Goal: Task Accomplishment & Management: Manage account settings

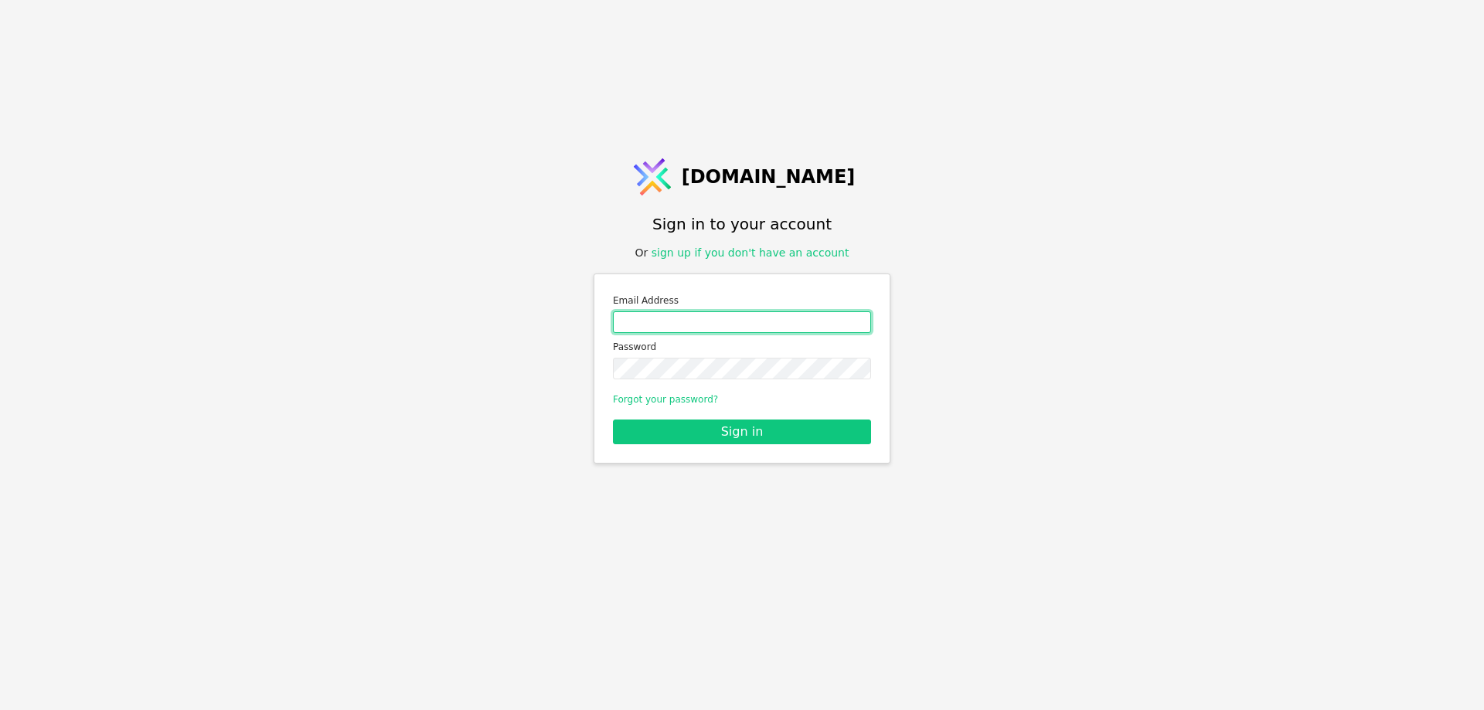
click at [683, 322] on input "Email address" at bounding box center [742, 323] width 258 height 22
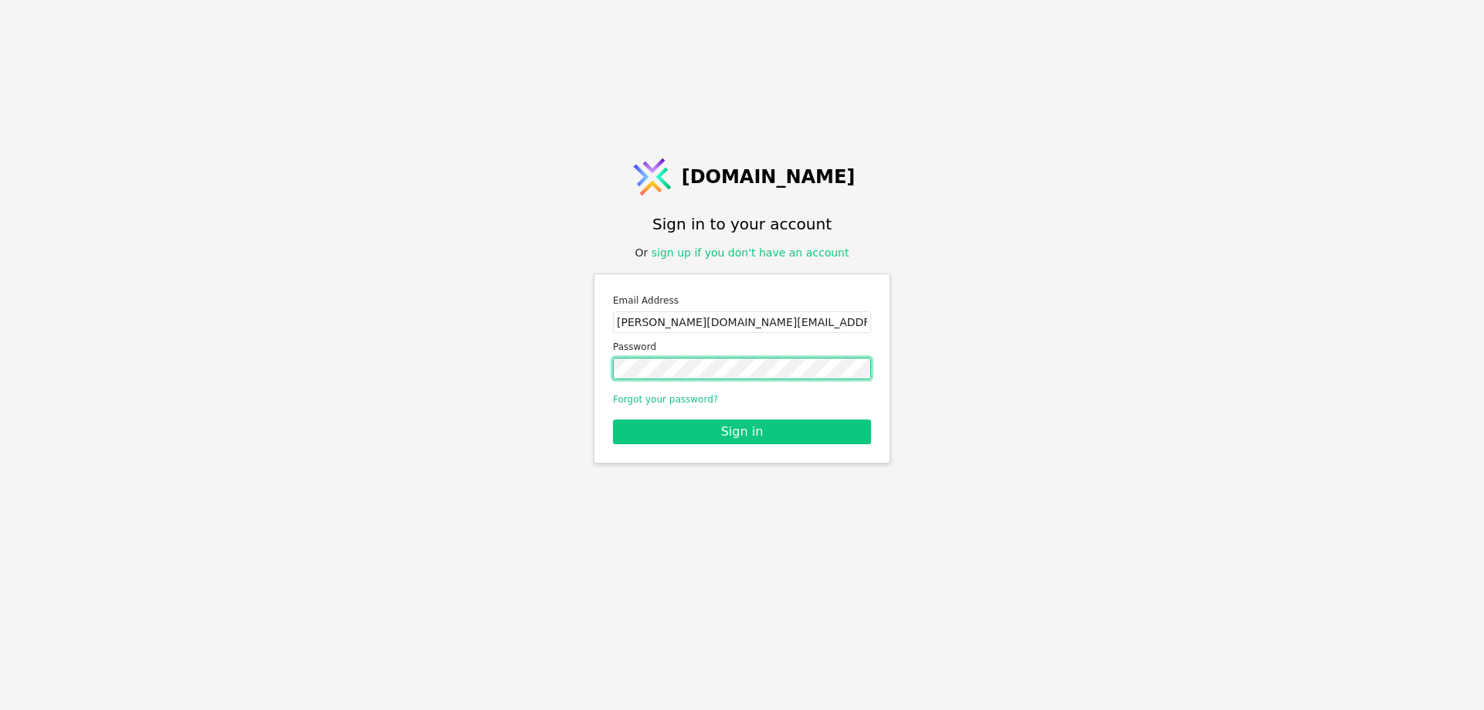
click at [613, 420] on button "Sign in" at bounding box center [742, 432] width 258 height 25
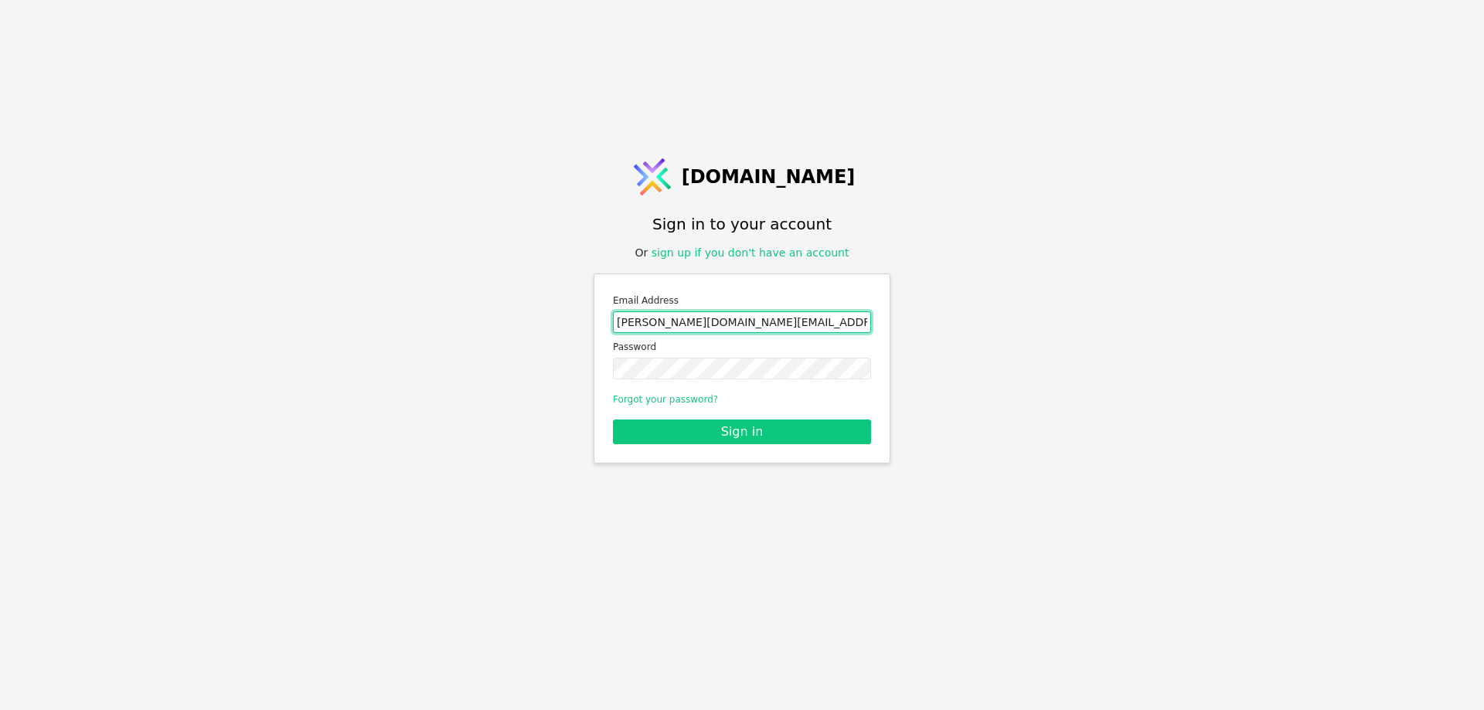
click at [710, 320] on input "mykola.ch@metalikaprofil.com" at bounding box center [742, 323] width 258 height 22
type input "mykola.ch@metalicaprofil.com"
click at [613, 420] on button "Sign in" at bounding box center [742, 432] width 258 height 25
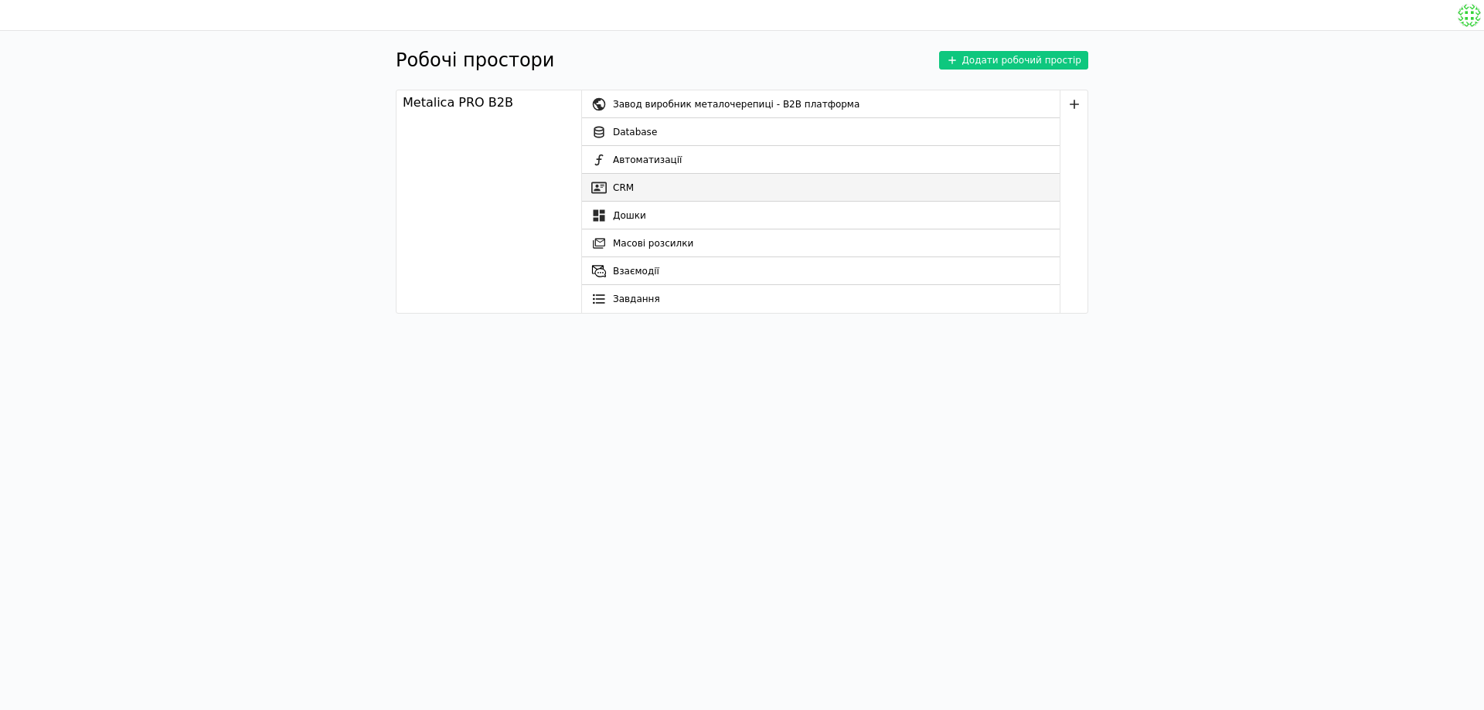
click at [672, 183] on link "CRM" at bounding box center [821, 188] width 478 height 28
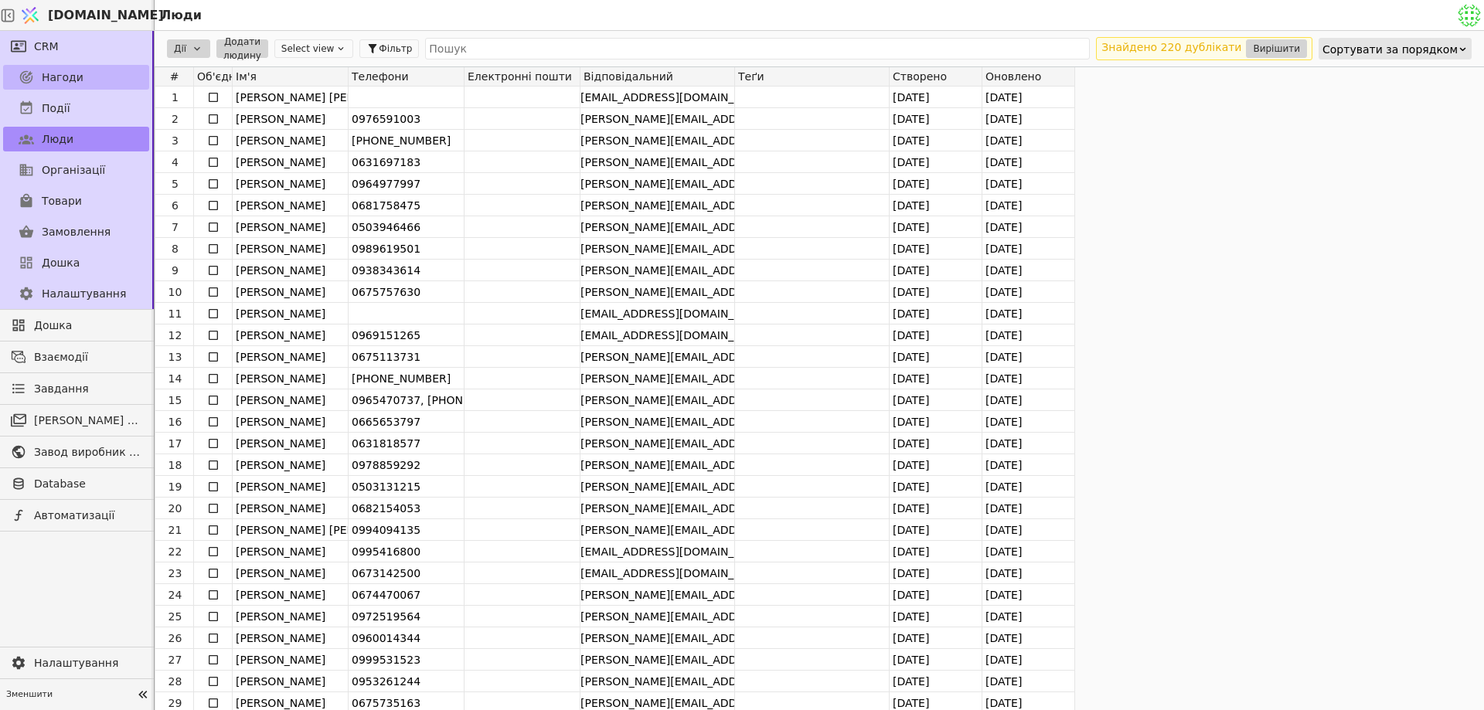
click at [86, 89] on link "Нагоди" at bounding box center [76, 77] width 146 height 25
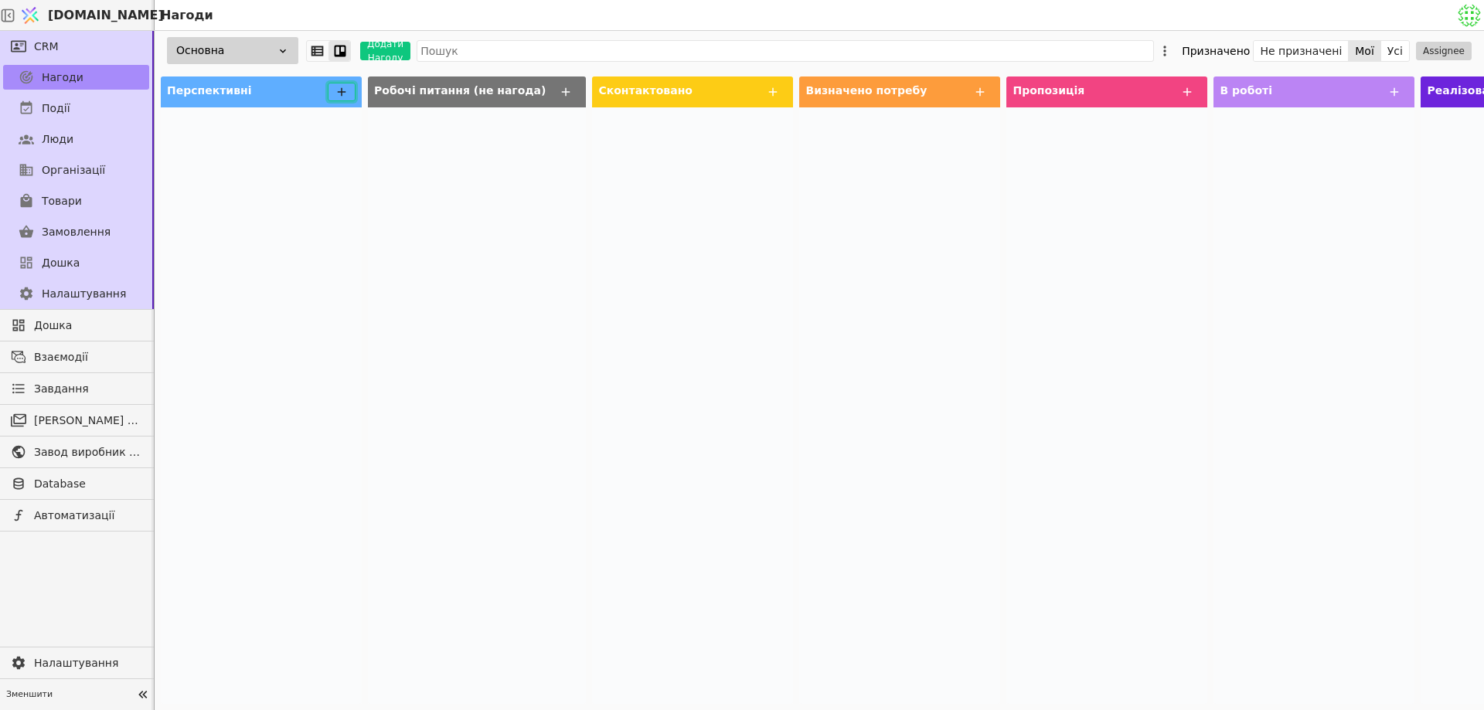
click at [343, 90] on icon at bounding box center [342, 92] width 14 height 14
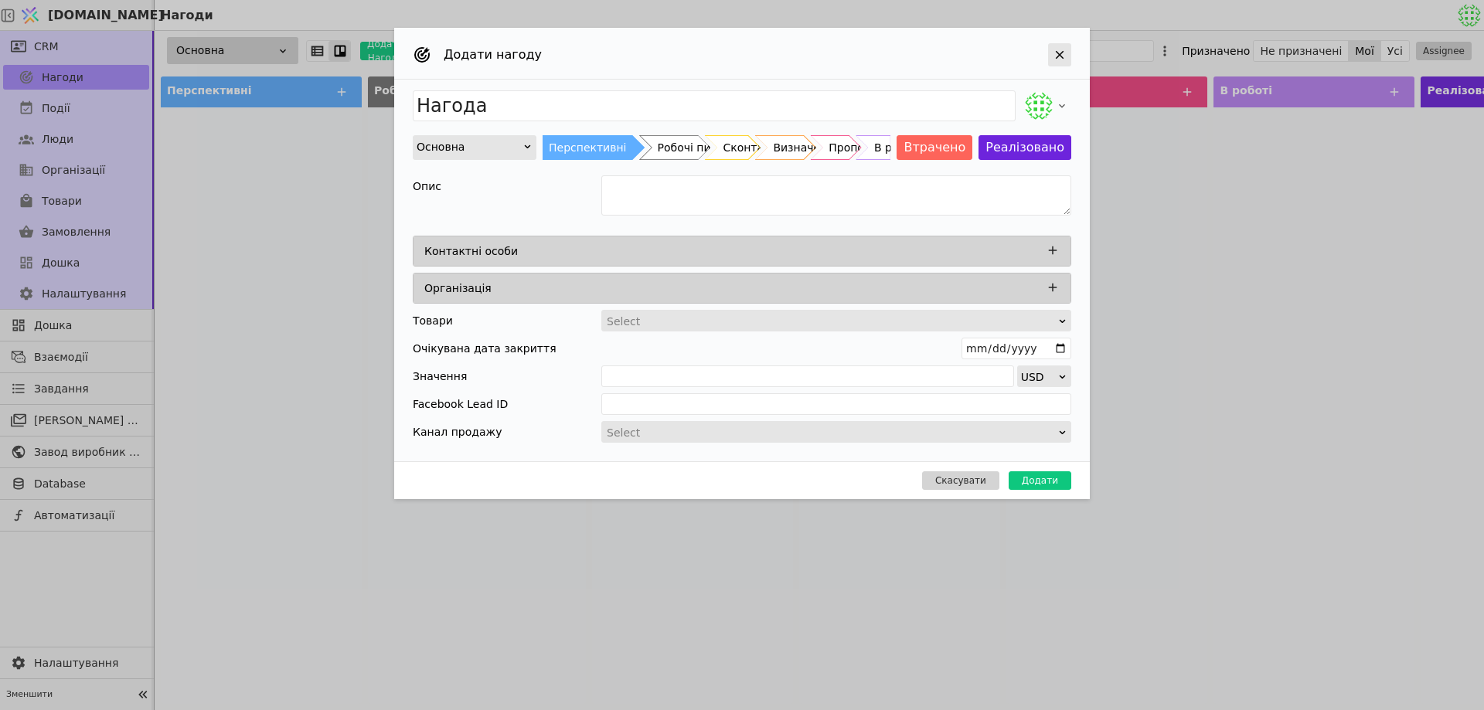
click at [1063, 61] on icon "Add Opportunity" at bounding box center [1060, 55] width 14 height 14
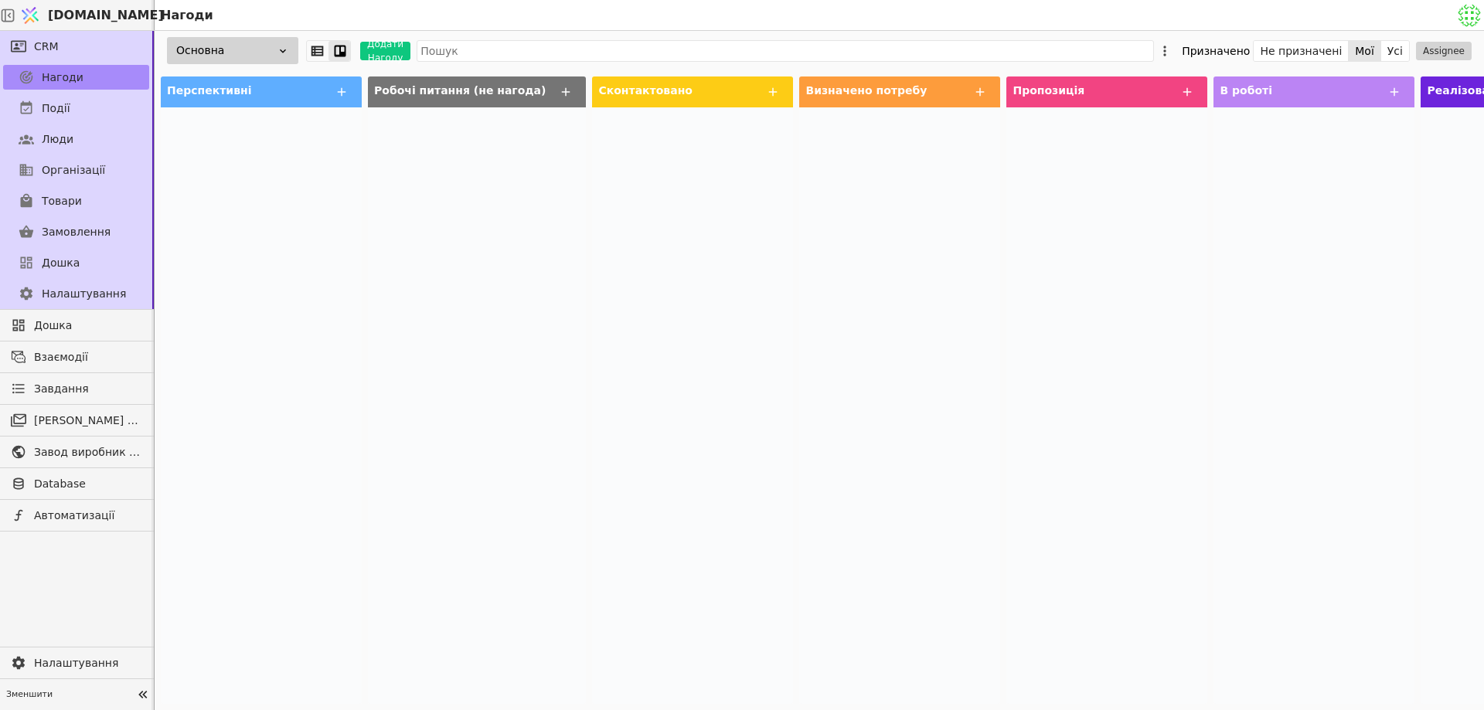
click at [291, 53] on div "Основна" at bounding box center [232, 50] width 131 height 27
click at [290, 49] on div "Основна" at bounding box center [232, 50] width 131 height 27
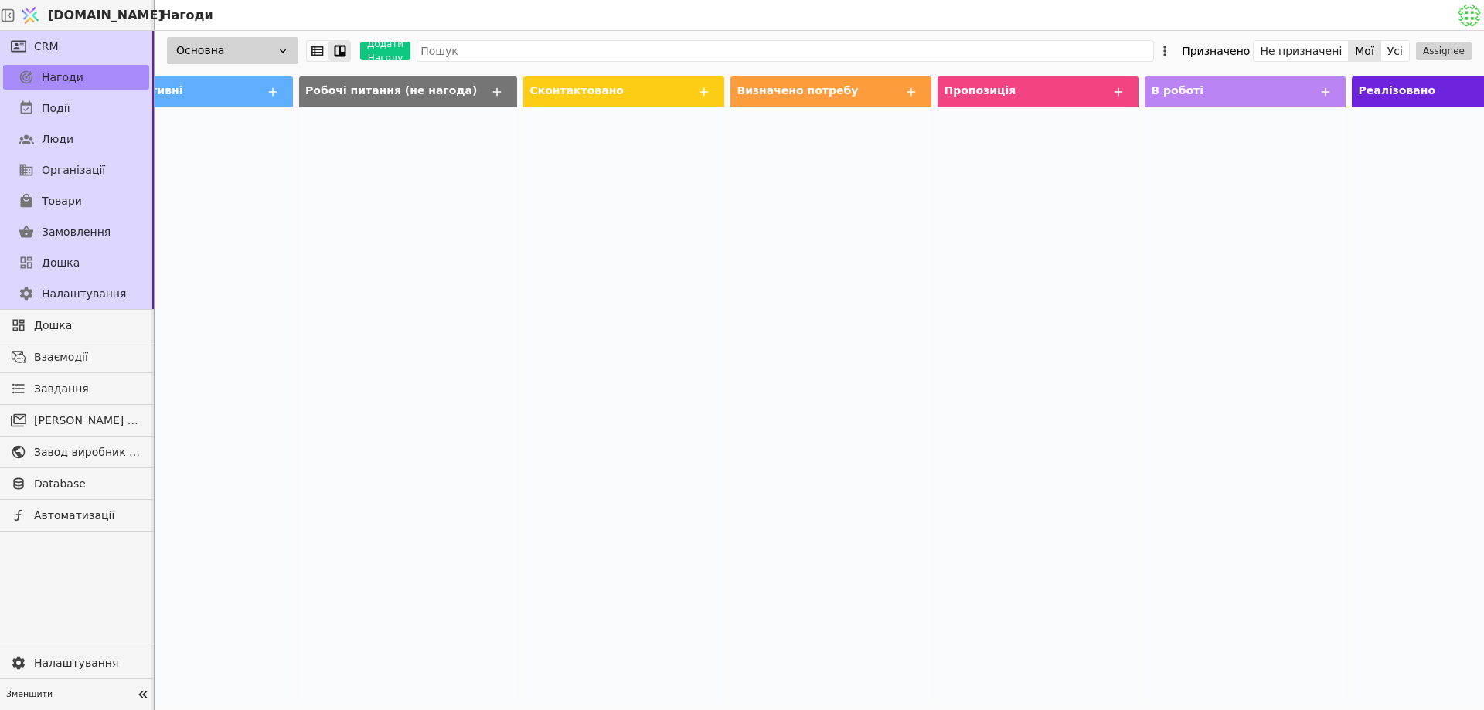
scroll to position [0, 66]
click at [1401, 53] on button "Усі" at bounding box center [1395, 51] width 28 height 22
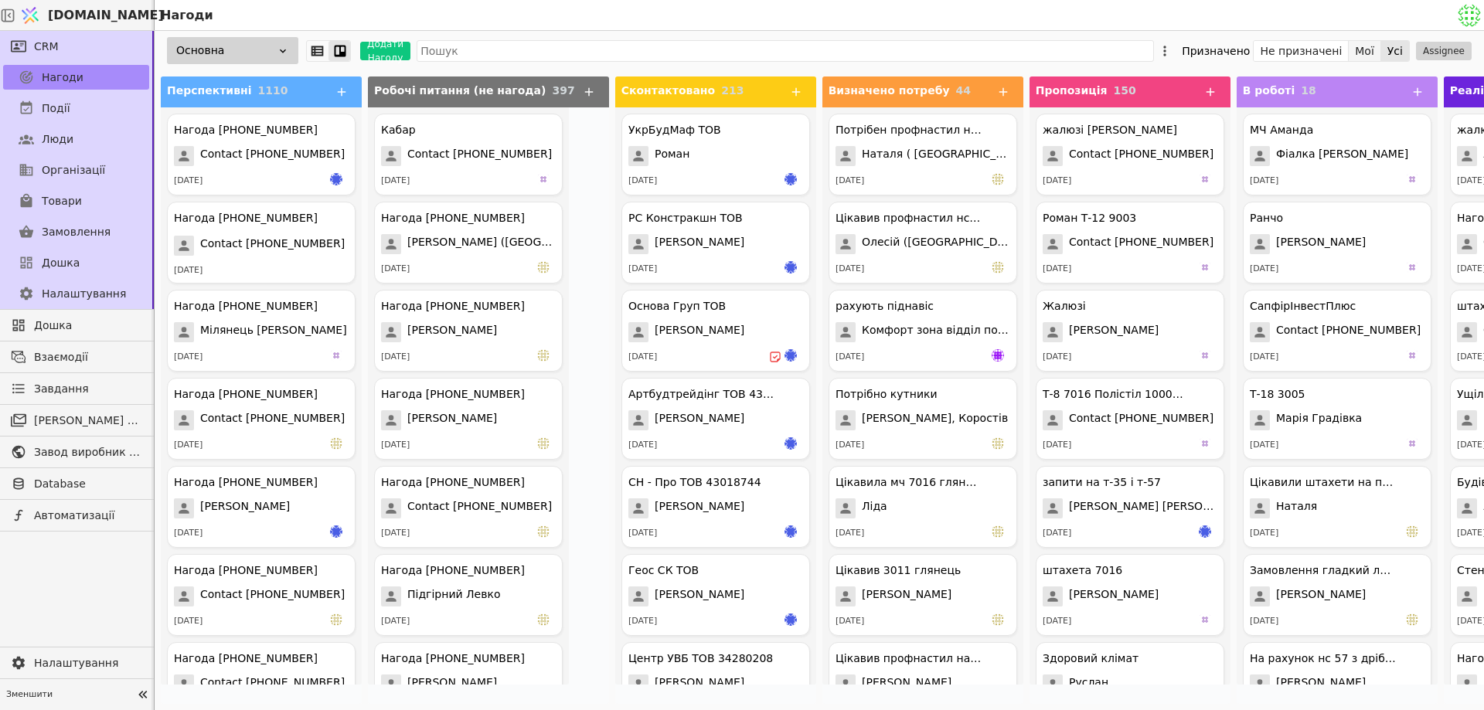
click at [1381, 57] on button "Мої" at bounding box center [1365, 51] width 32 height 22
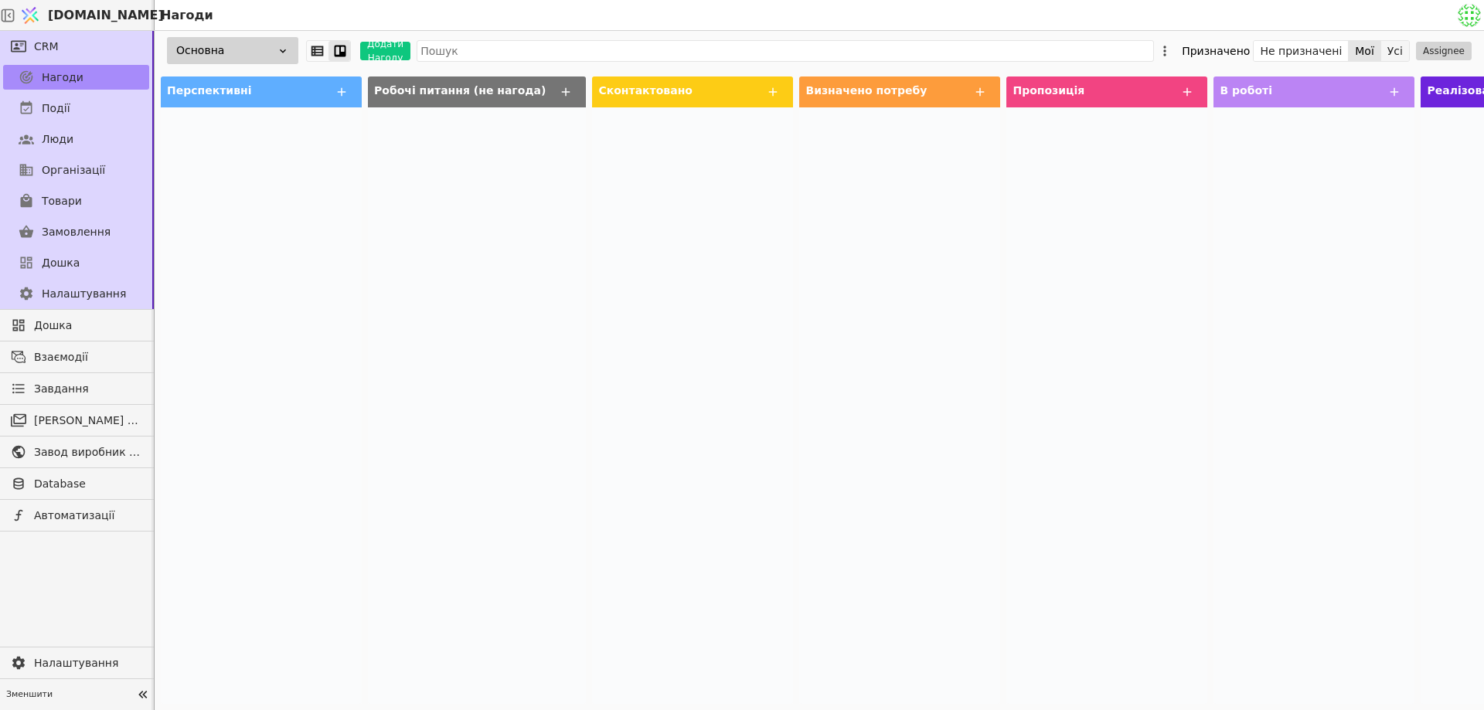
click at [1401, 46] on button "Усі" at bounding box center [1395, 51] width 28 height 22
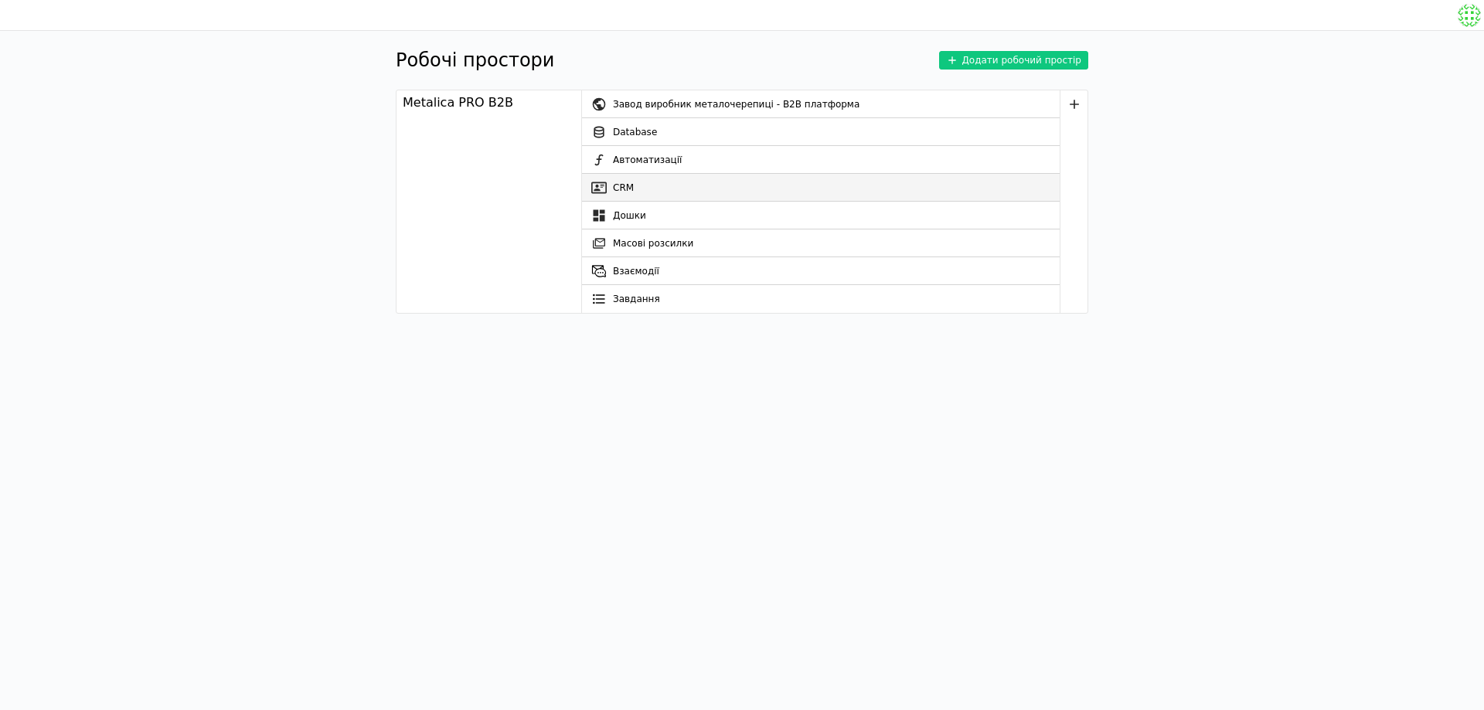
click at [665, 186] on link "CRM" at bounding box center [821, 188] width 478 height 28
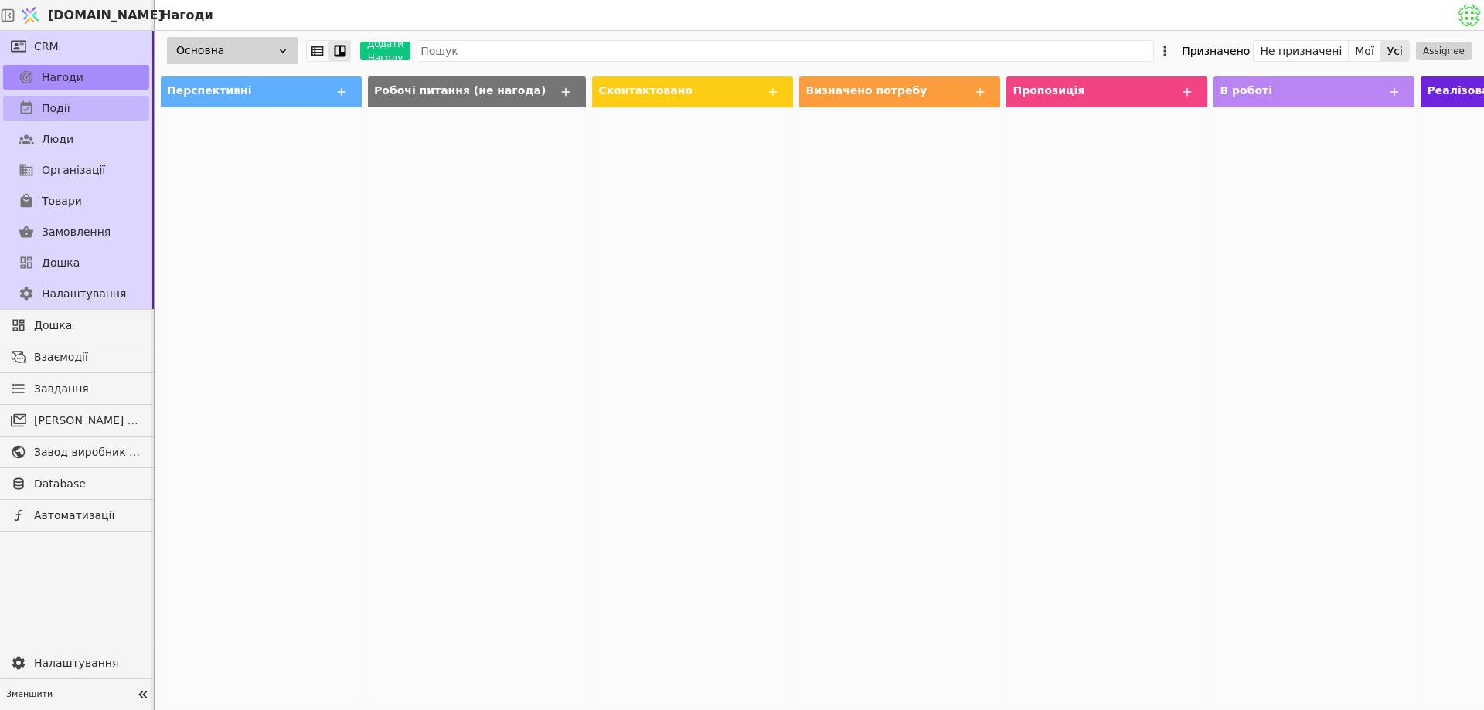
click at [53, 100] on span "Події" at bounding box center [56, 108] width 29 height 16
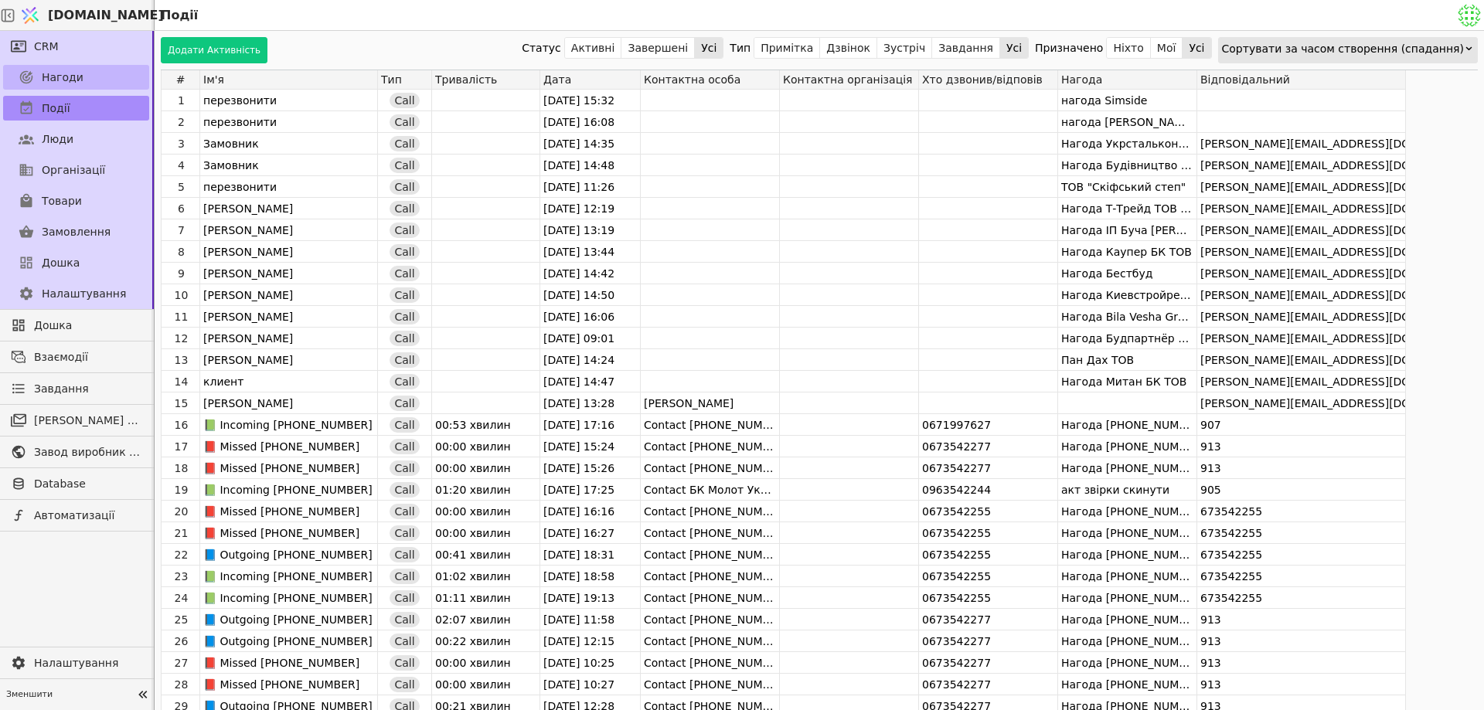
click at [61, 84] on span "Нагоди" at bounding box center [63, 78] width 42 height 16
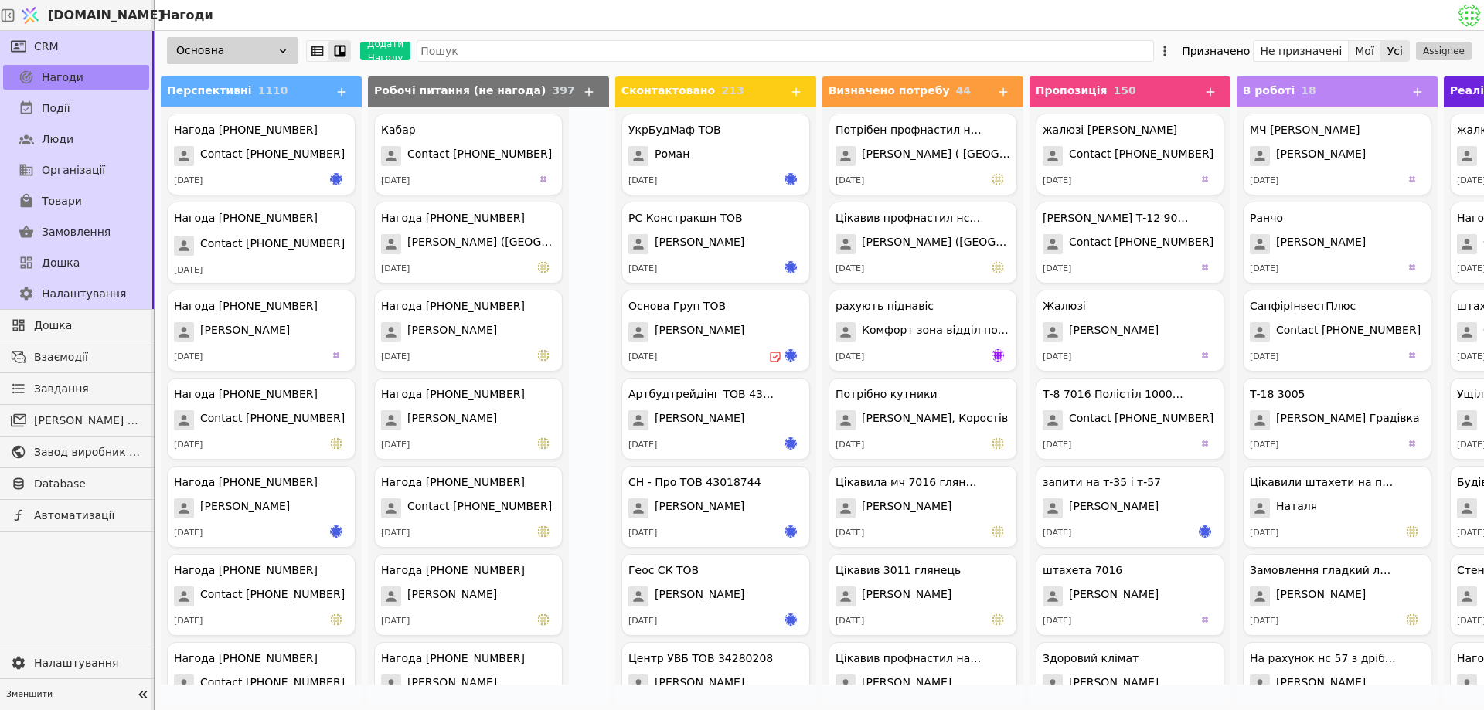
click at [1381, 49] on button "Мої" at bounding box center [1365, 51] width 32 height 22
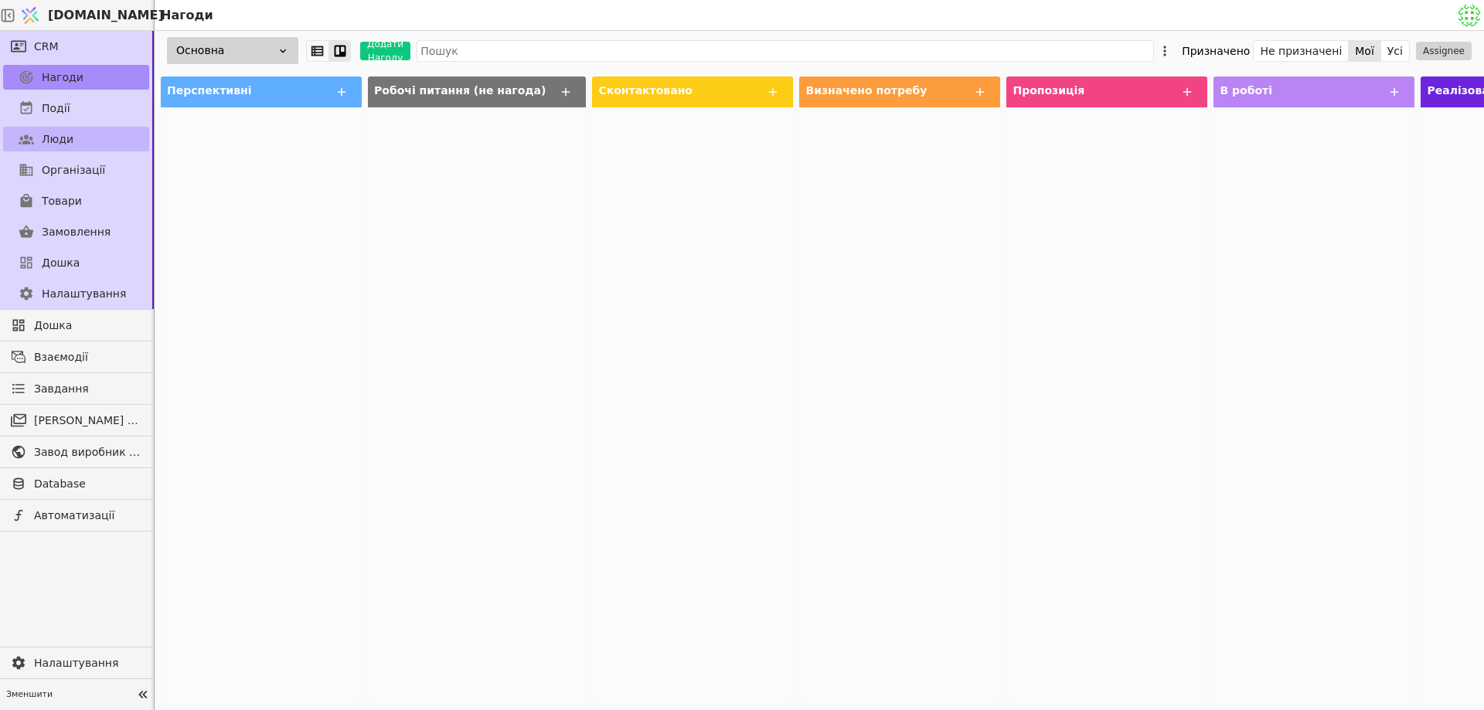
click at [88, 138] on link "Люди" at bounding box center [76, 139] width 146 height 25
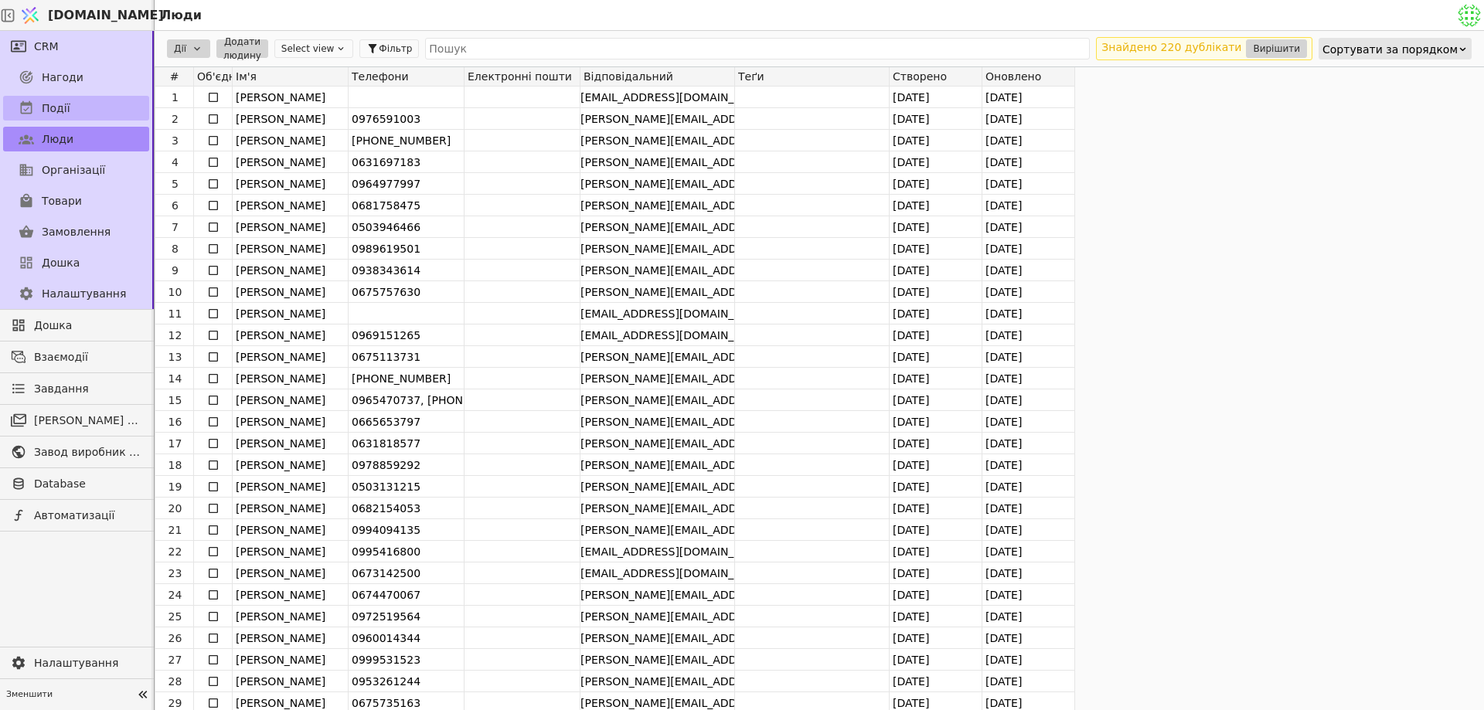
click at [81, 111] on link "Події" at bounding box center [76, 108] width 146 height 25
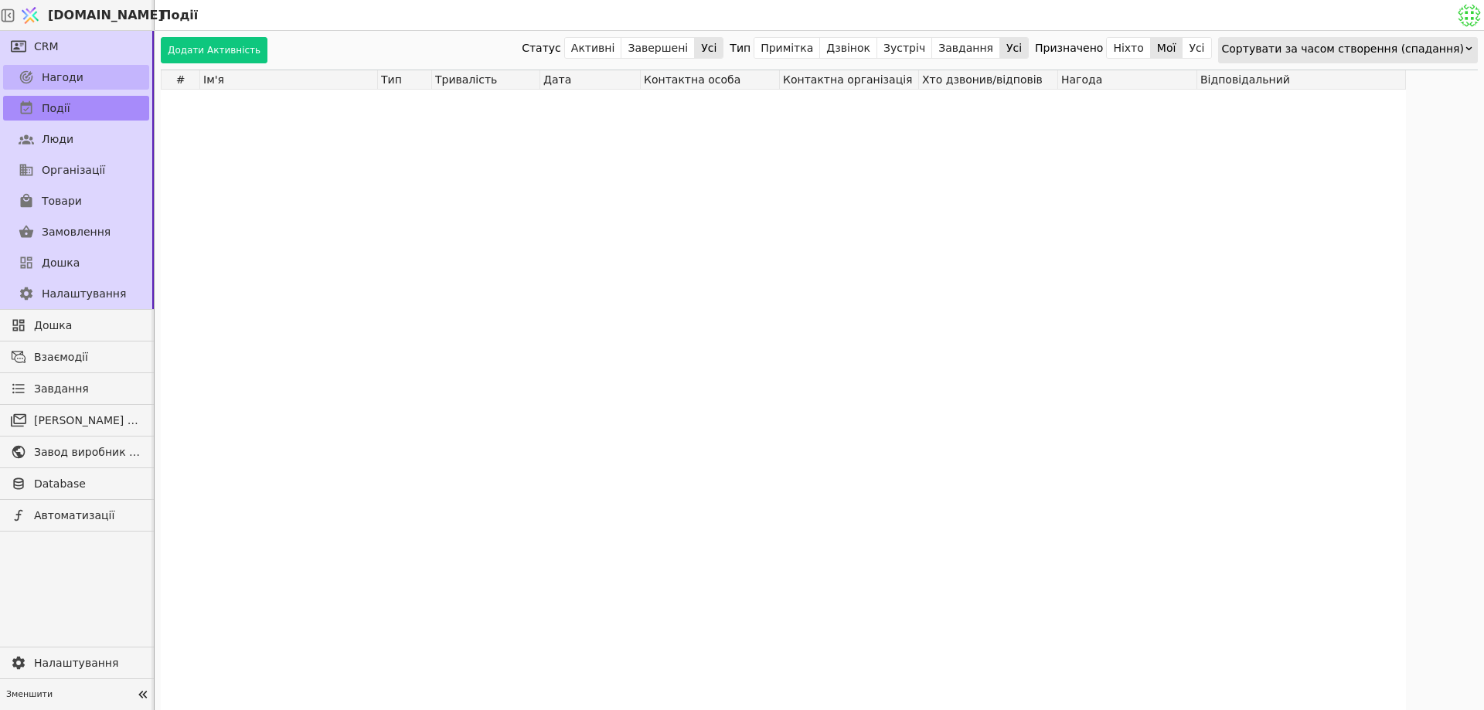
click at [87, 80] on link "Нагоди" at bounding box center [76, 77] width 146 height 25
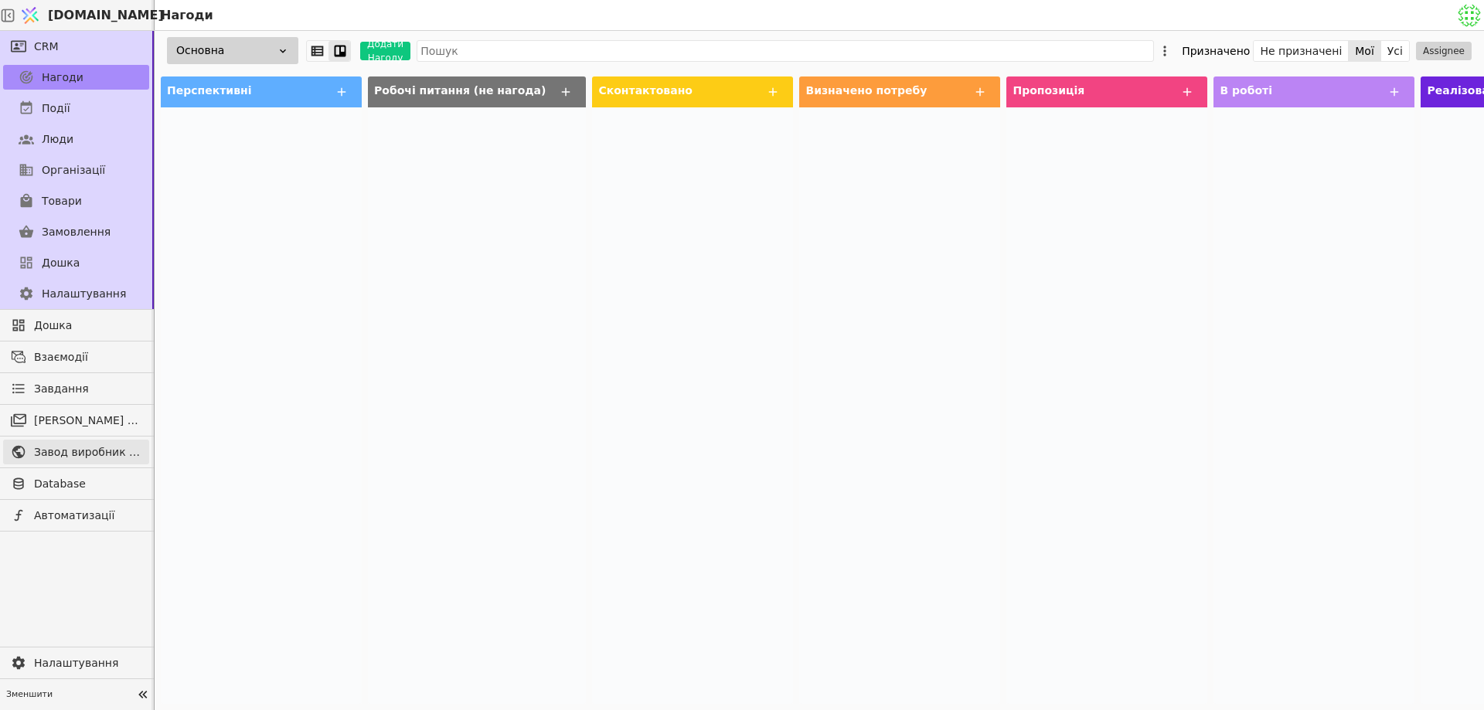
click at [120, 456] on span "Завод виробник металочерепиці - B2B платформа" at bounding box center [87, 452] width 107 height 16
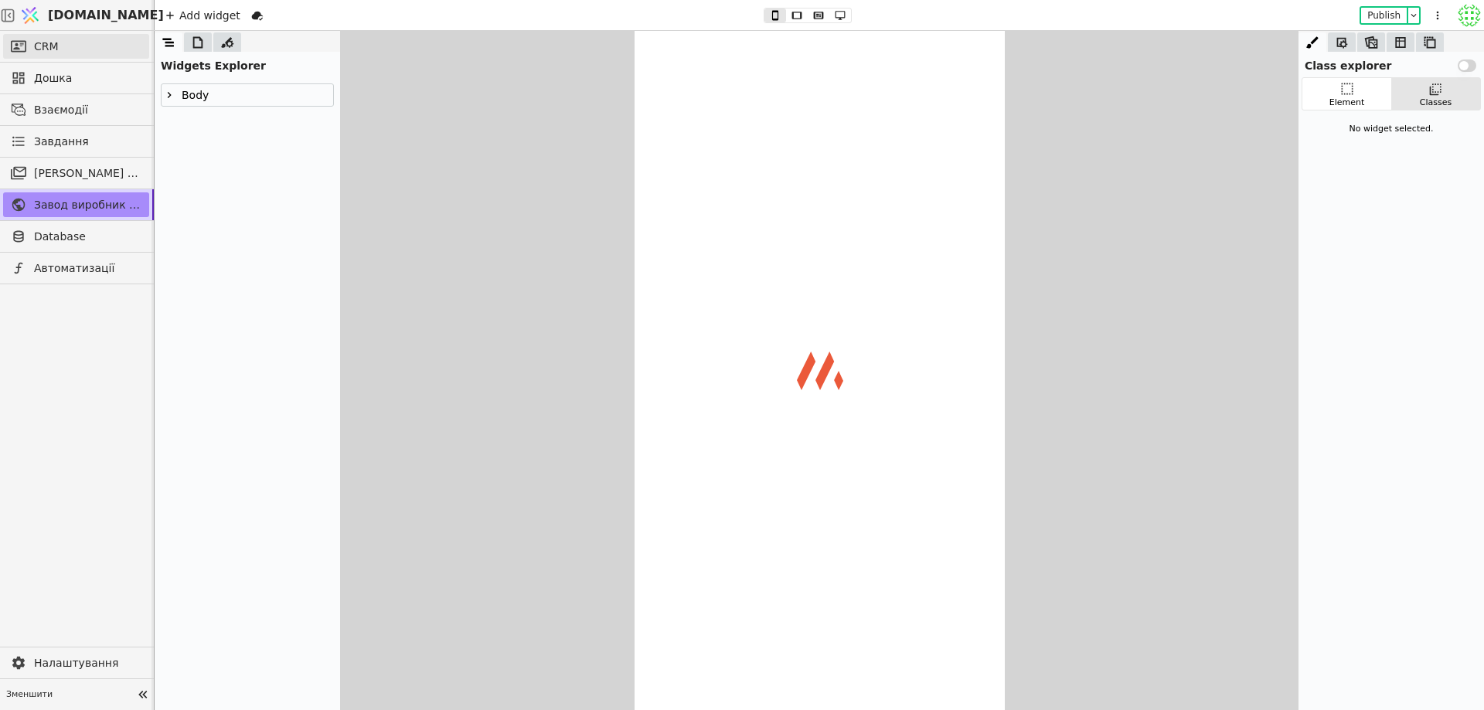
click at [95, 53] on link "CRM" at bounding box center [76, 46] width 146 height 25
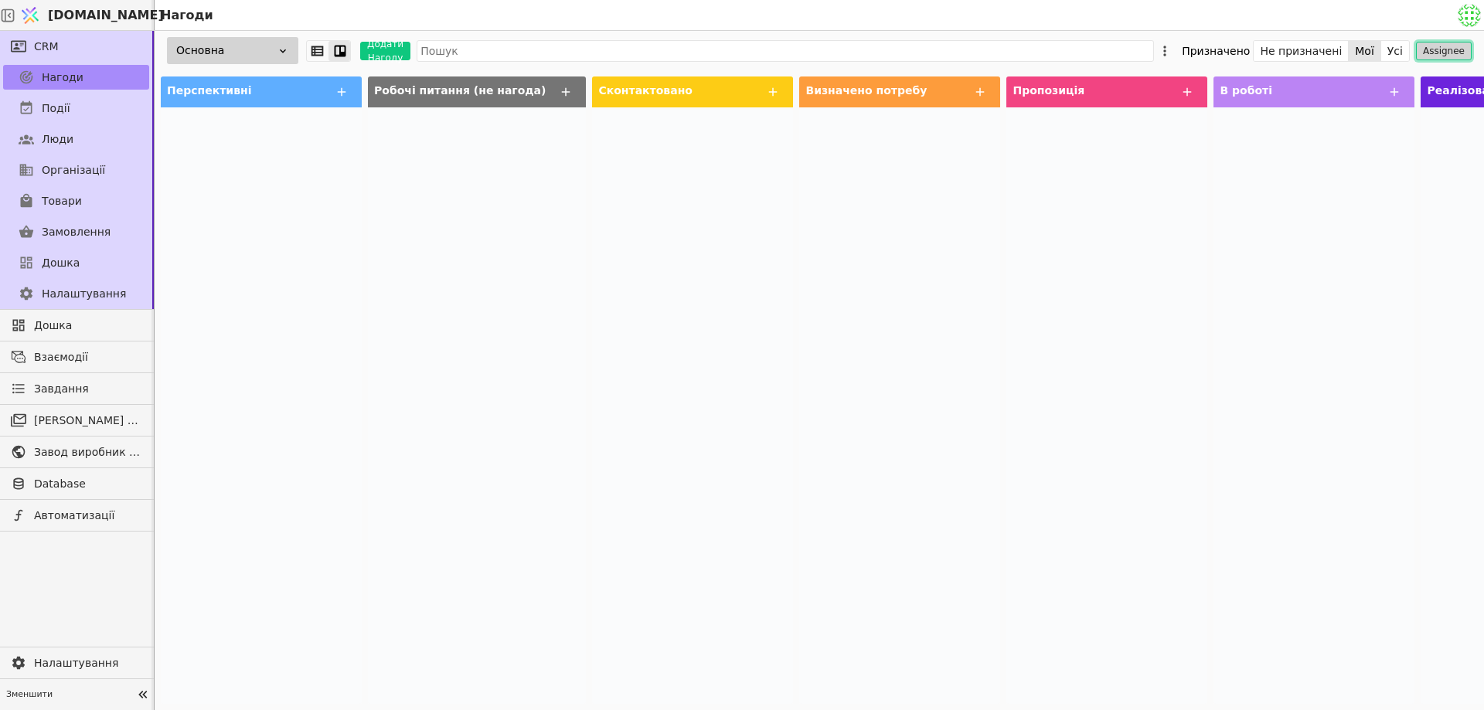
click at [1440, 47] on button "Assignee" at bounding box center [1444, 51] width 56 height 19
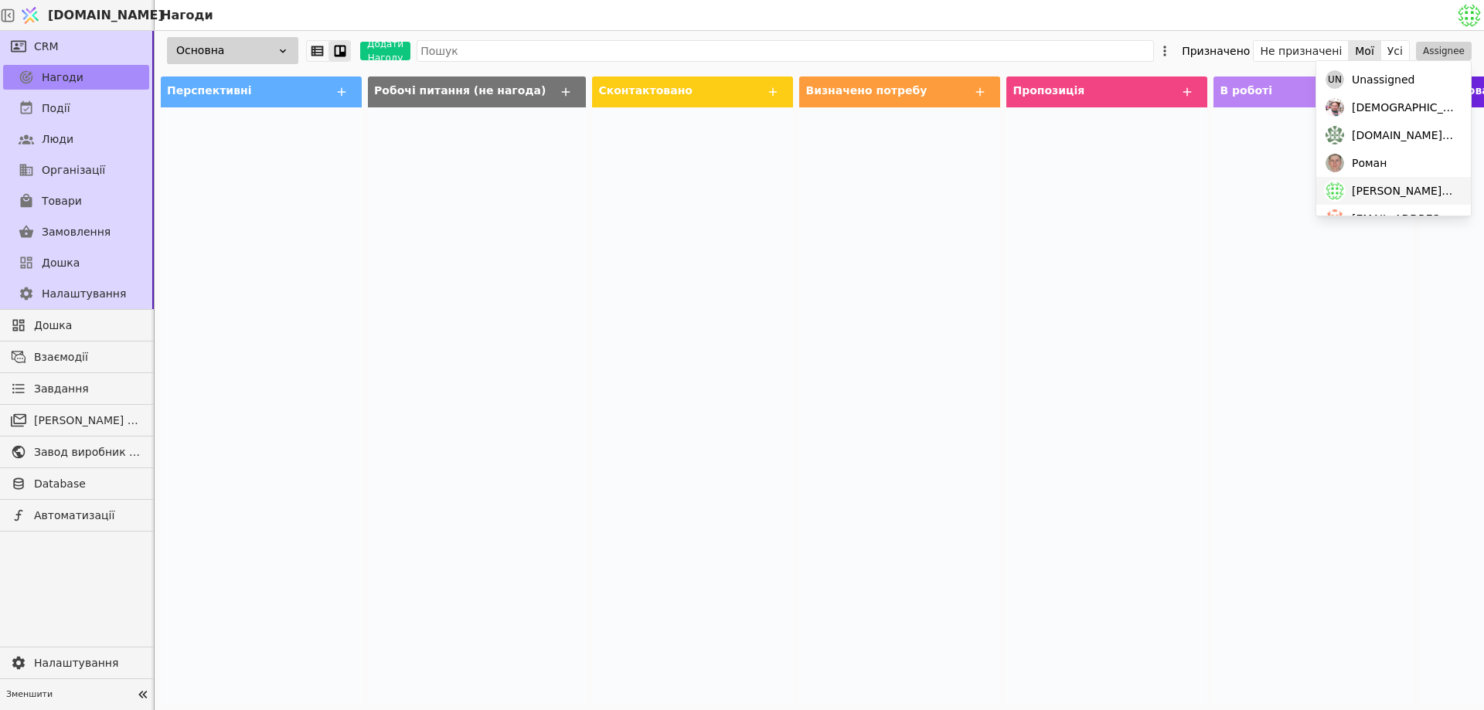
click at [1416, 196] on span "mykola.ch@metalicaprofil.com" at bounding box center [1404, 191] width 104 height 16
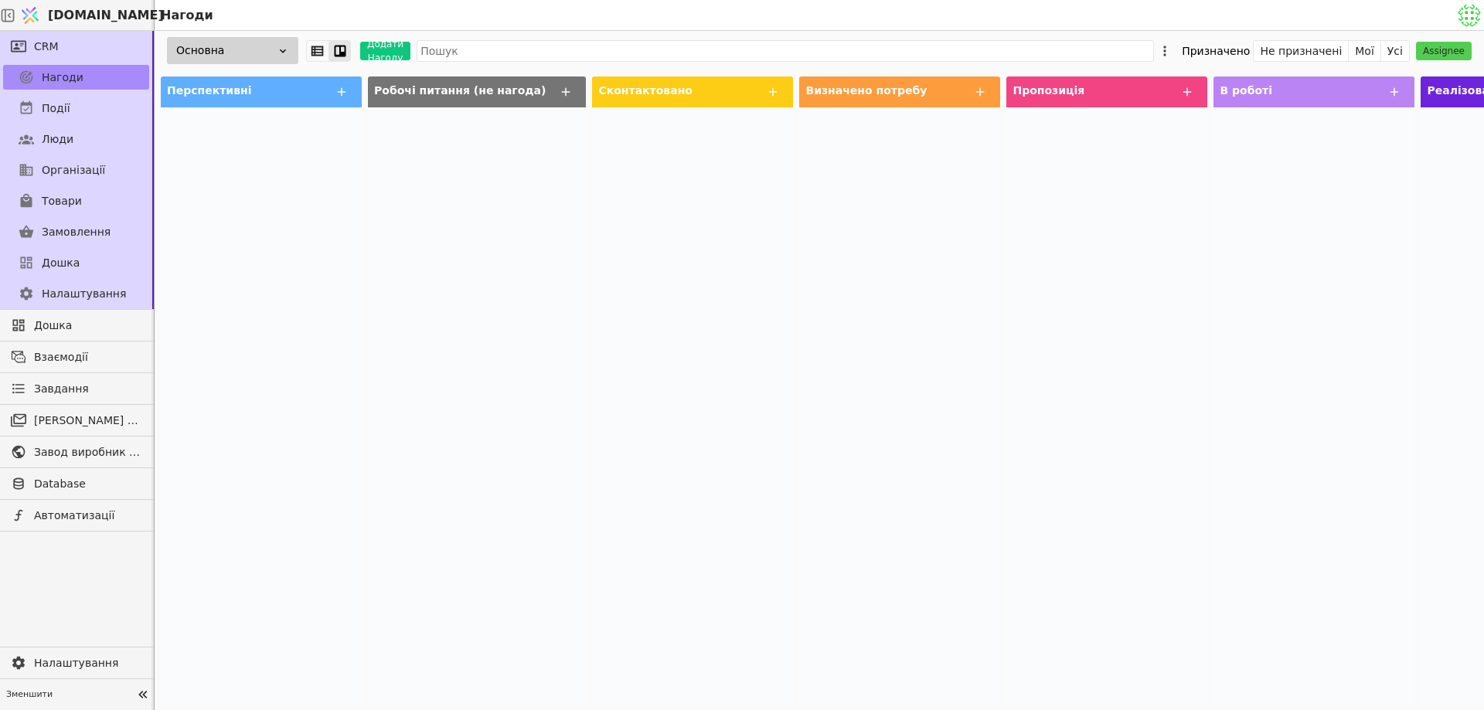
click at [1253, 182] on div at bounding box center [1314, 405] width 201 height 597
click at [1462, 12] on img at bounding box center [1469, 15] width 23 height 23
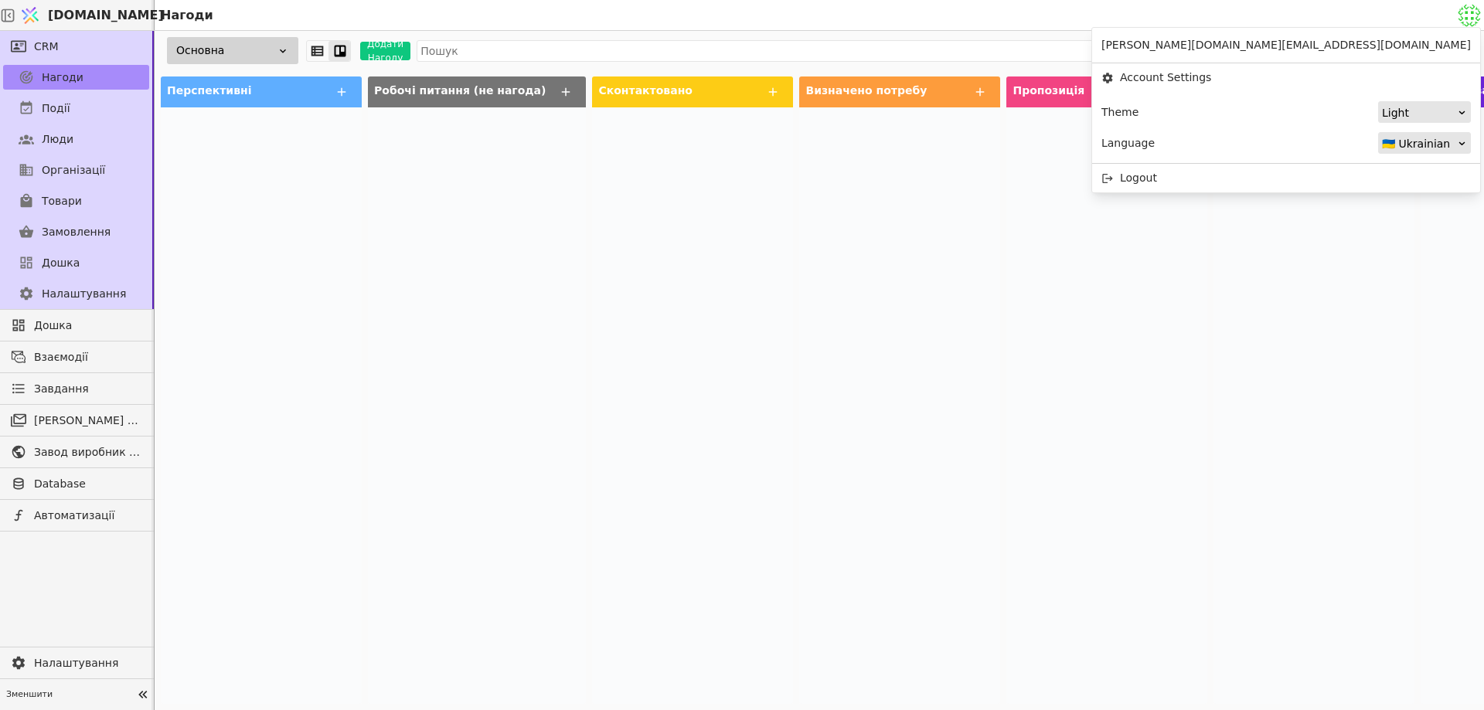
click at [1462, 12] on img at bounding box center [1469, 15] width 23 height 23
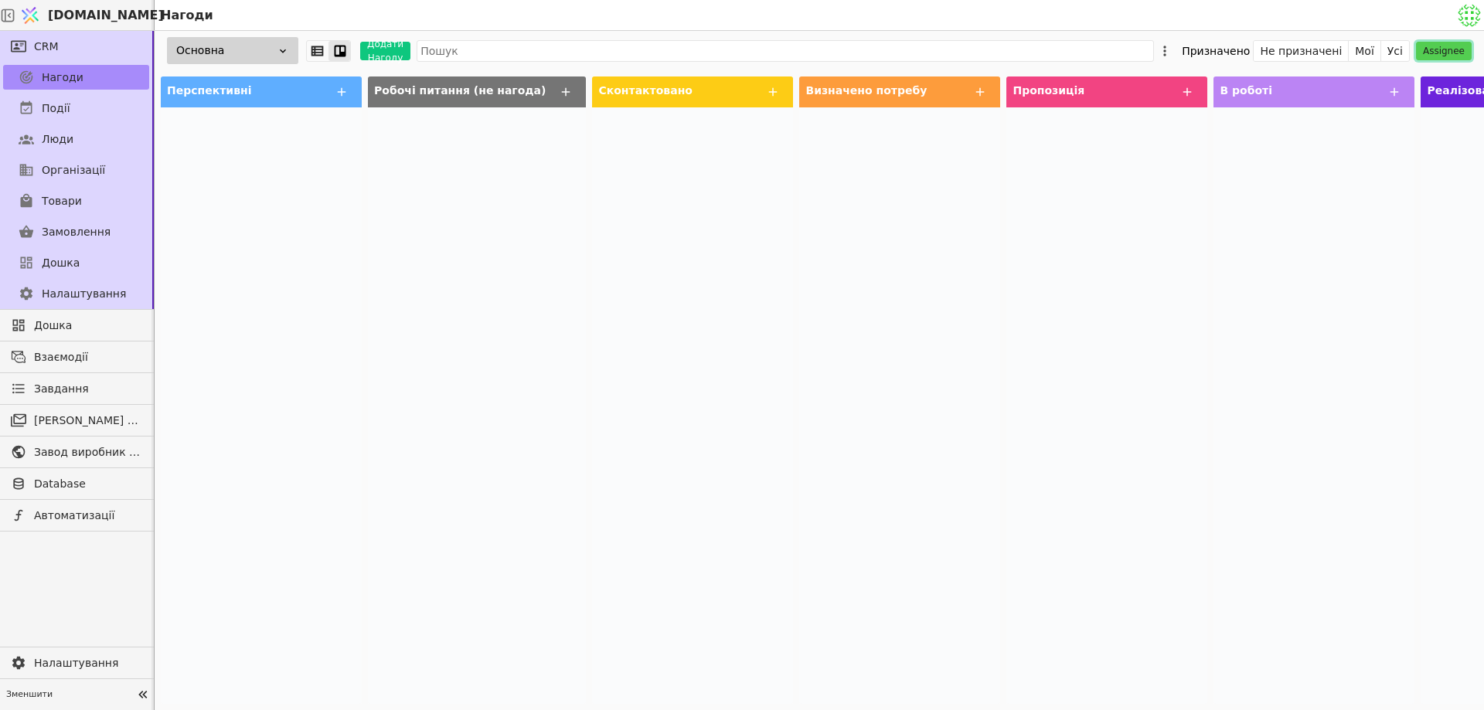
click at [1432, 48] on button "Assignee" at bounding box center [1444, 51] width 56 height 19
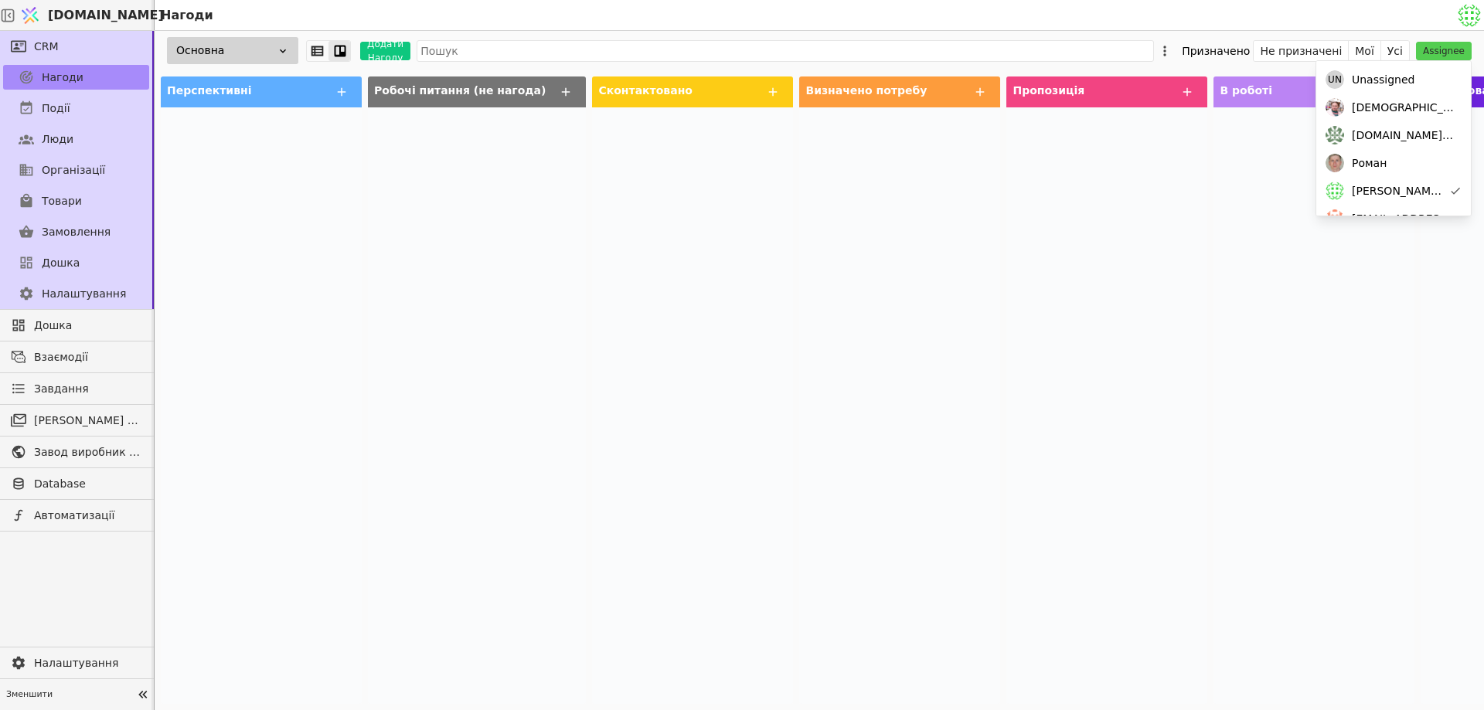
click at [1232, 194] on div at bounding box center [1314, 405] width 201 height 597
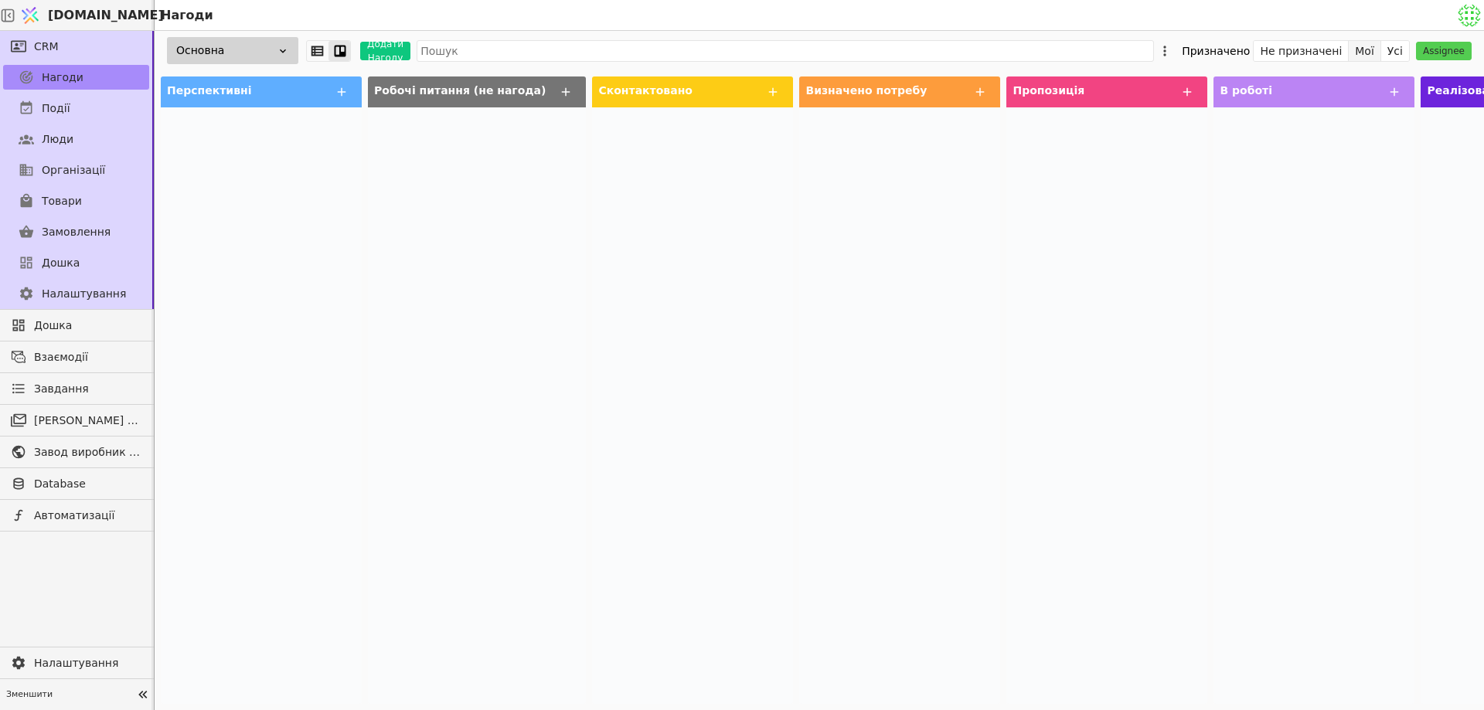
click at [1366, 52] on button "Мої" at bounding box center [1365, 51] width 32 height 22
click at [101, 76] on link "Нагоди" at bounding box center [76, 77] width 146 height 25
click at [1368, 50] on button "Мої" at bounding box center [1365, 51] width 32 height 22
click at [1377, 52] on button "Мої" at bounding box center [1365, 51] width 32 height 22
click at [111, 54] on link "CRM" at bounding box center [76, 46] width 146 height 25
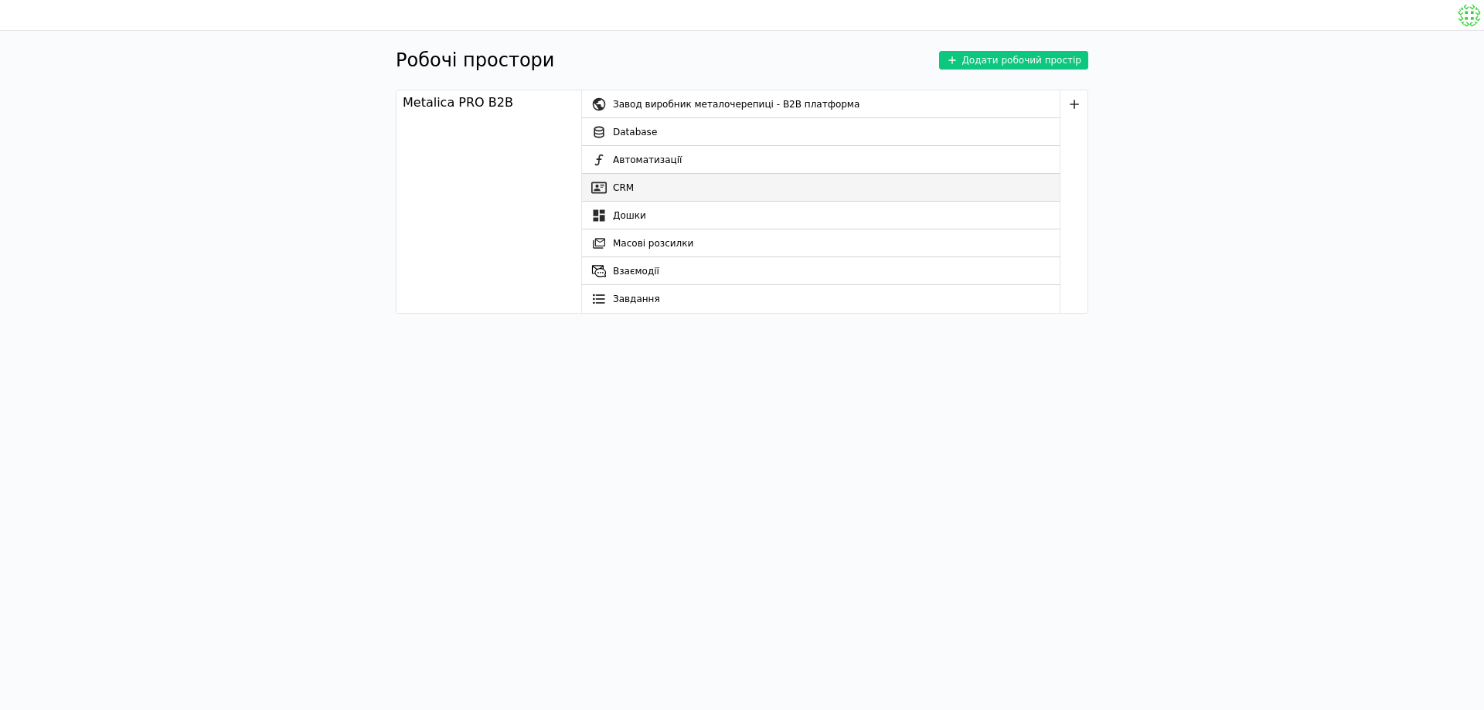
click at [659, 197] on link "CRM" at bounding box center [821, 188] width 478 height 28
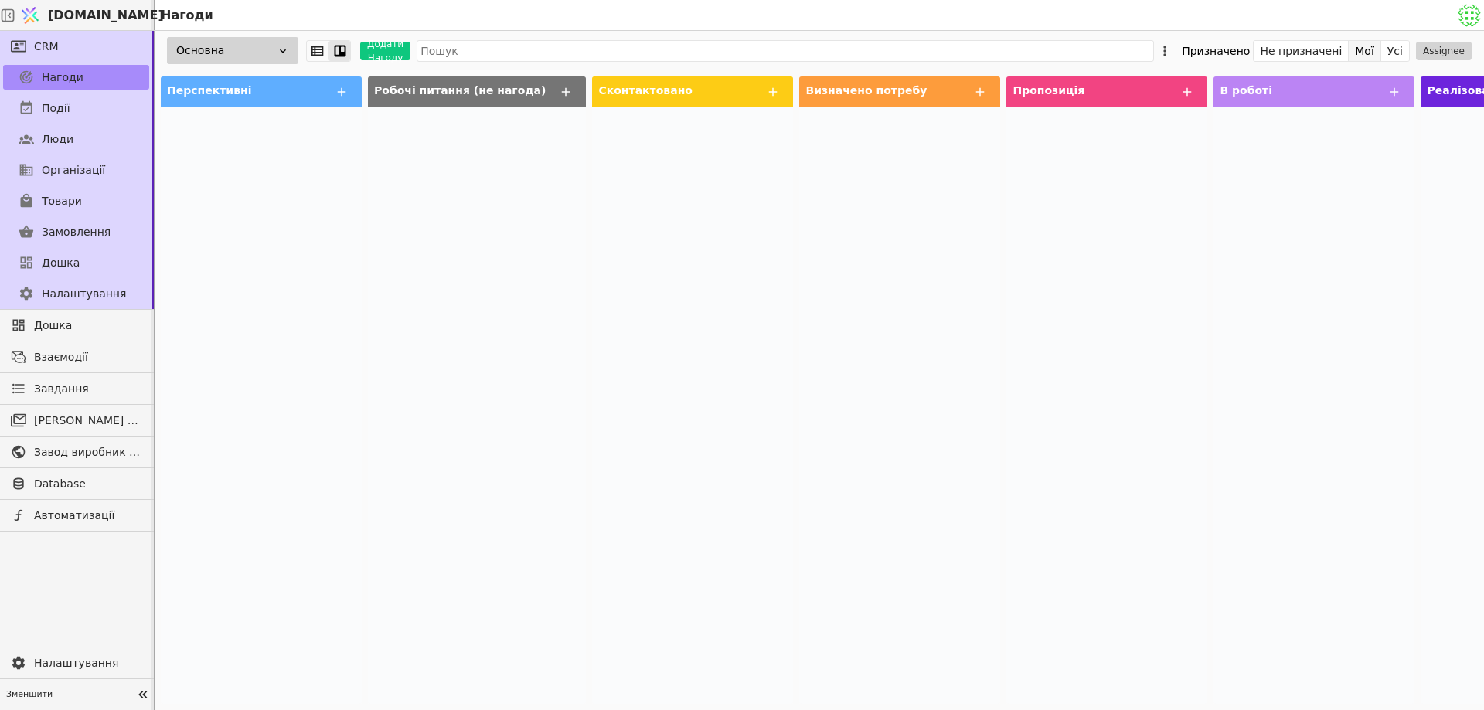
click at [1371, 55] on button "Мої" at bounding box center [1365, 51] width 32 height 22
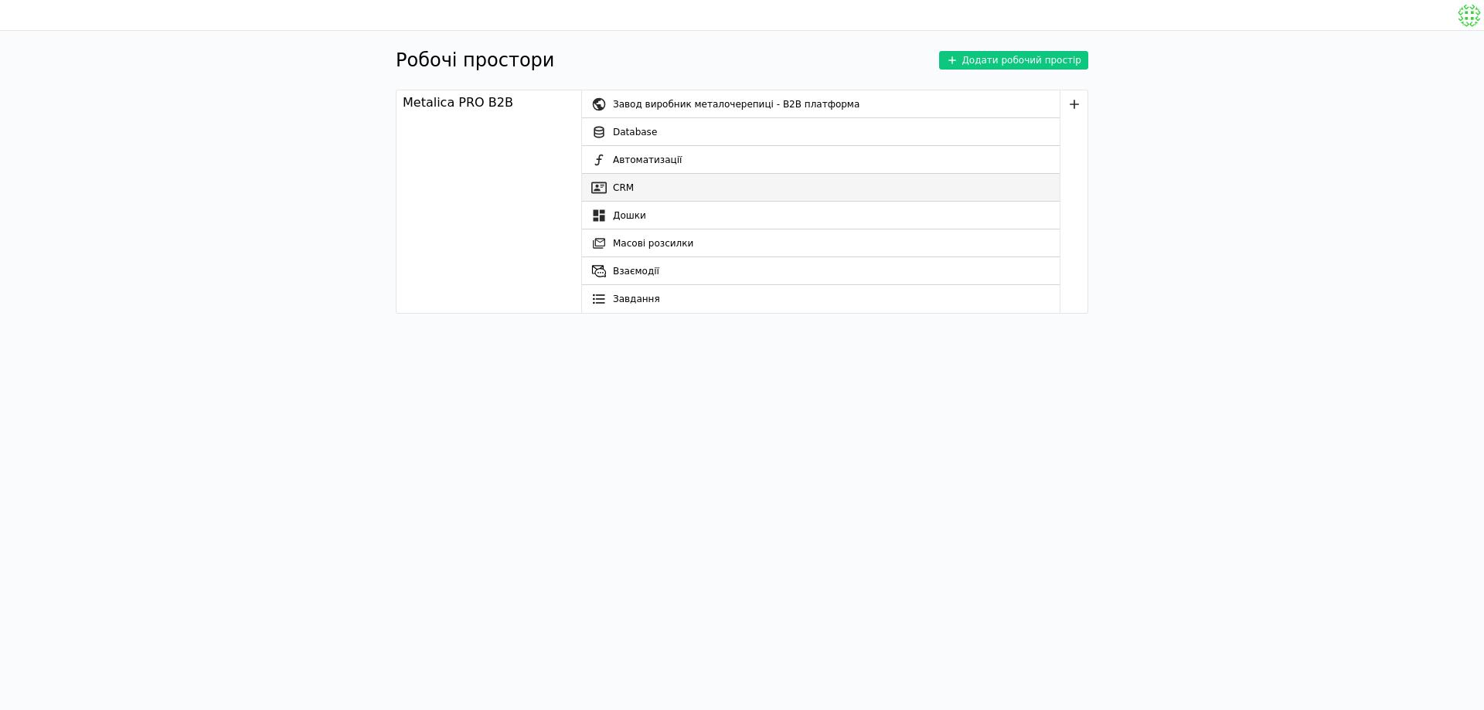
click at [723, 182] on link "CRM" at bounding box center [821, 188] width 478 height 28
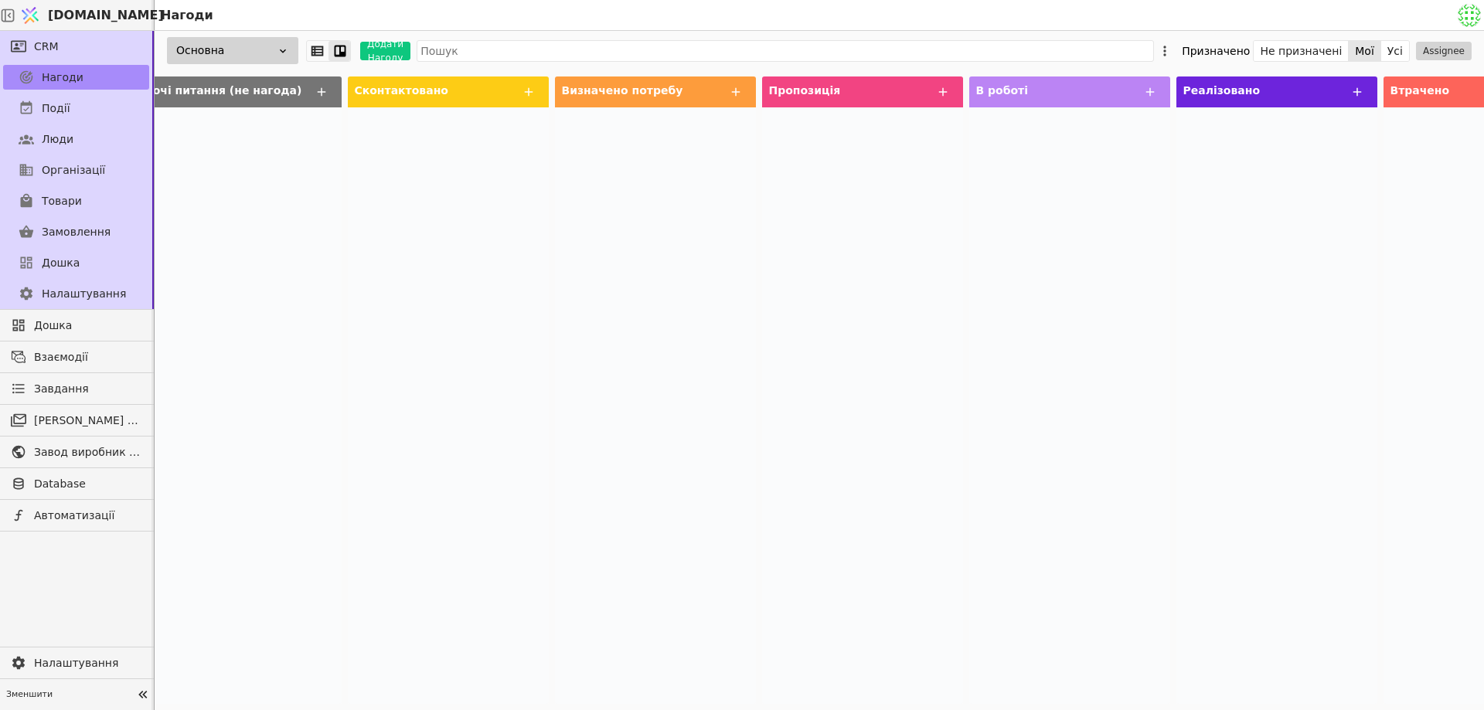
scroll to position [0, 259]
click at [1375, 87] on span "Втрачено" at bounding box center [1405, 90] width 60 height 12
click at [1335, 93] on button at bounding box center [1343, 92] width 28 height 19
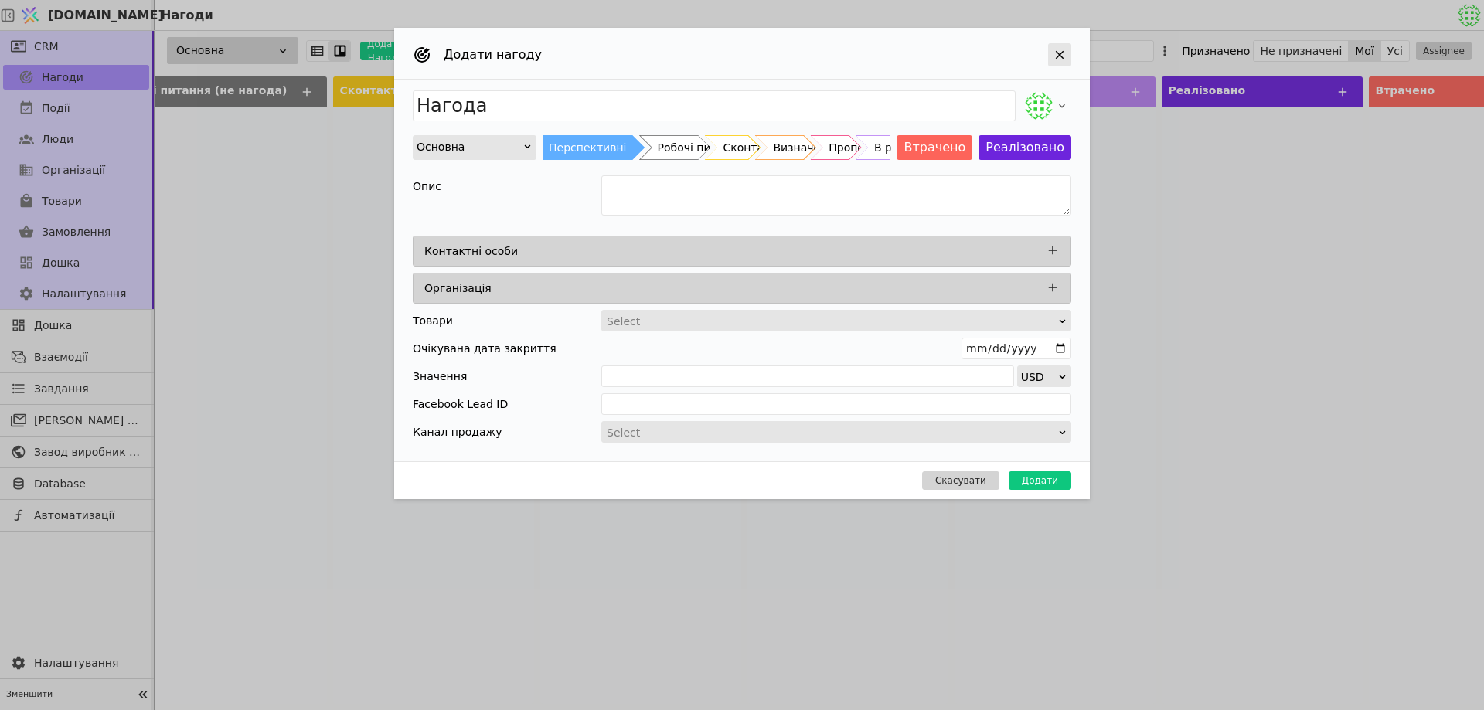
click at [1057, 57] on icon "Add Opportunity" at bounding box center [1060, 55] width 9 height 9
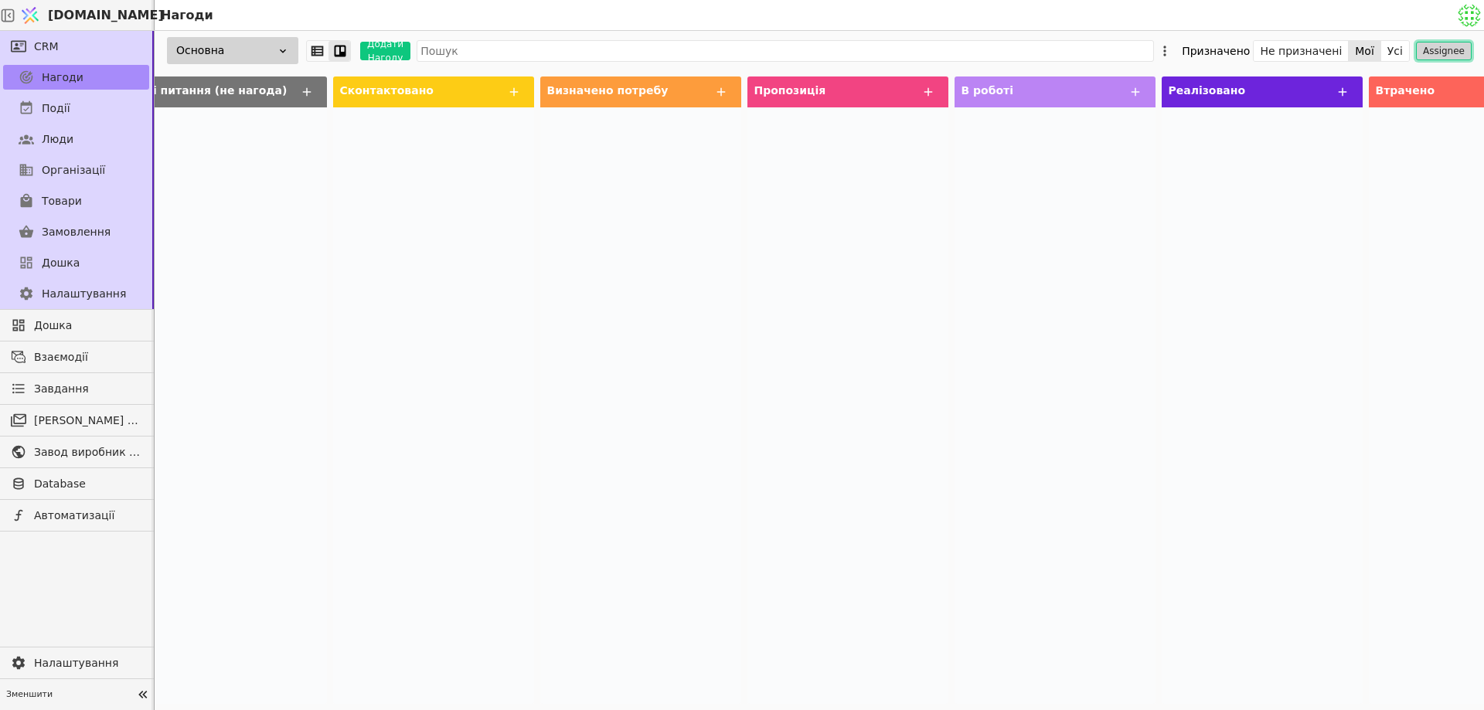
click at [1456, 43] on button "Assignee" at bounding box center [1444, 51] width 56 height 19
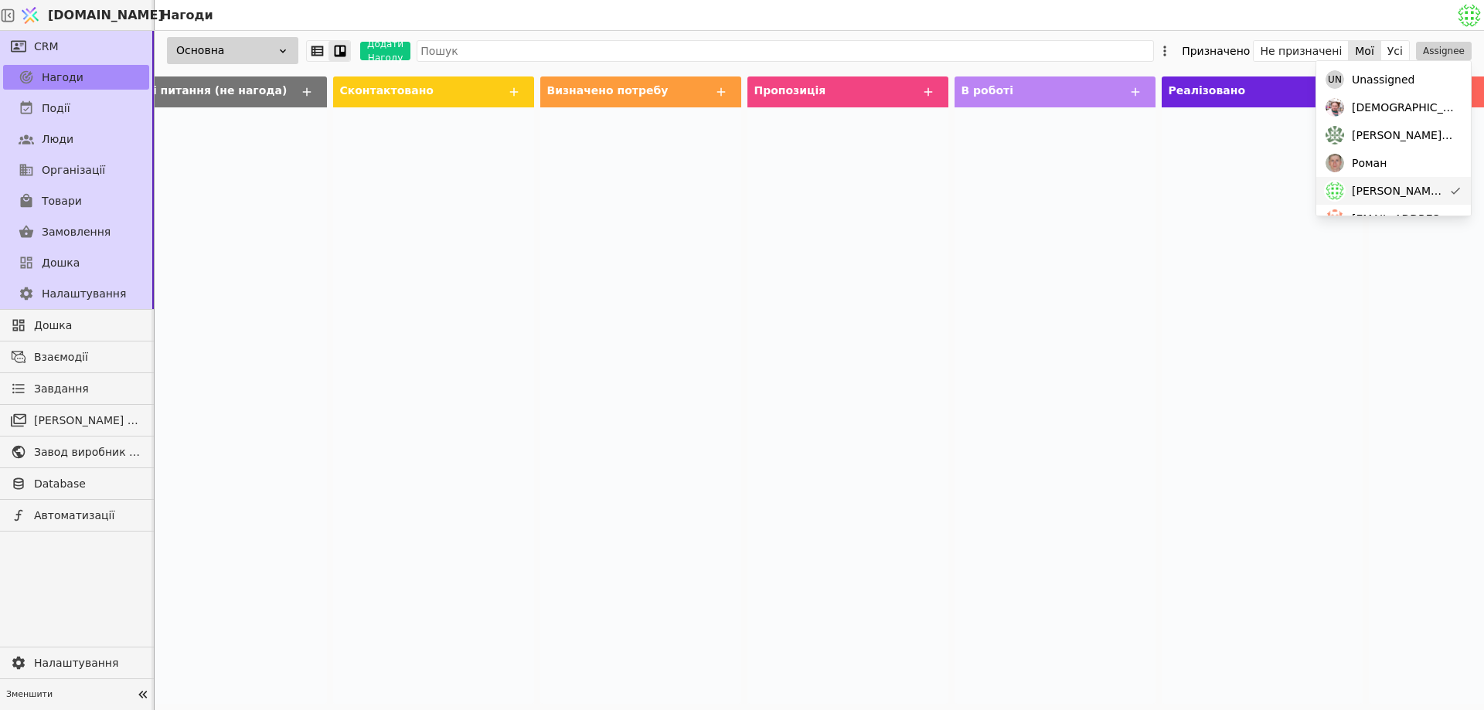
click at [1417, 192] on span "mykola.ch@metalicaprofil.com" at bounding box center [1397, 191] width 91 height 16
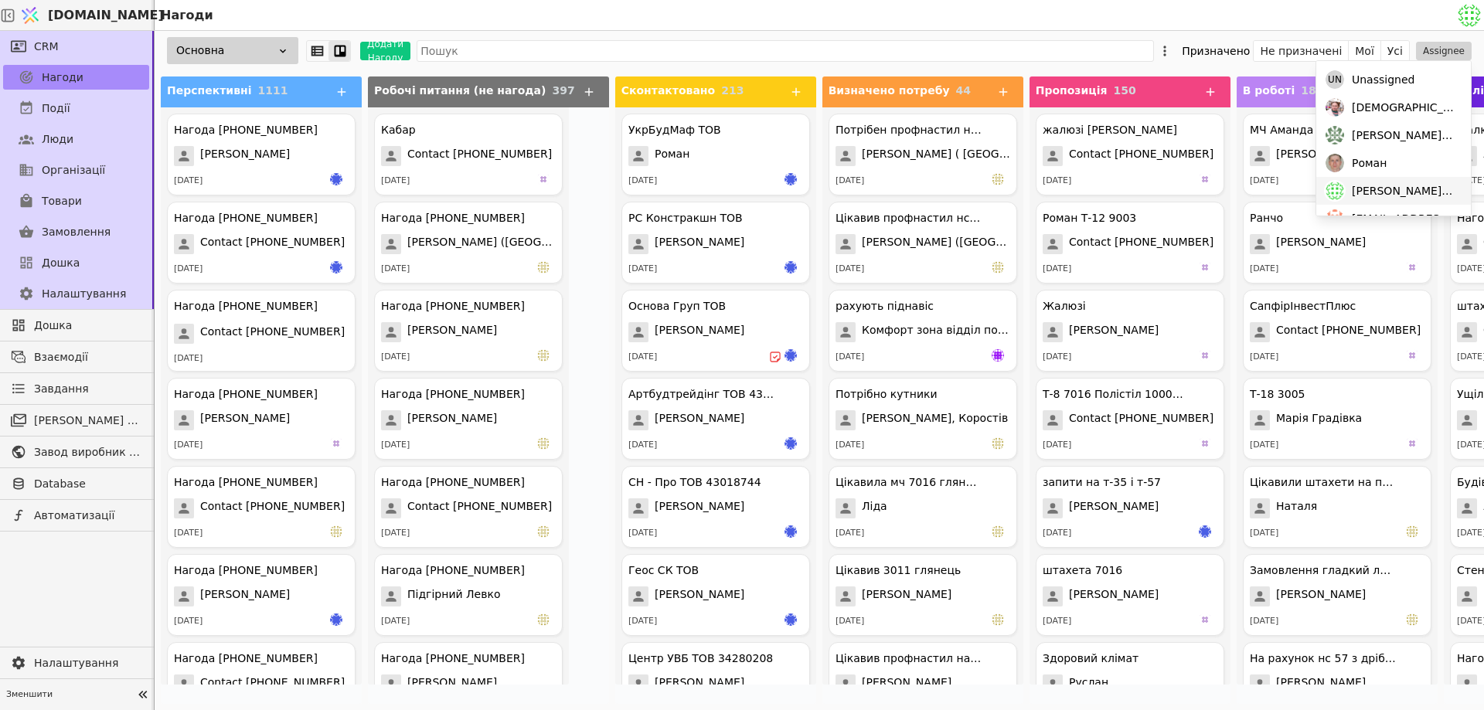
click at [1379, 193] on span "mykola.ch@metalicaprofil.com" at bounding box center [1404, 191] width 104 height 16
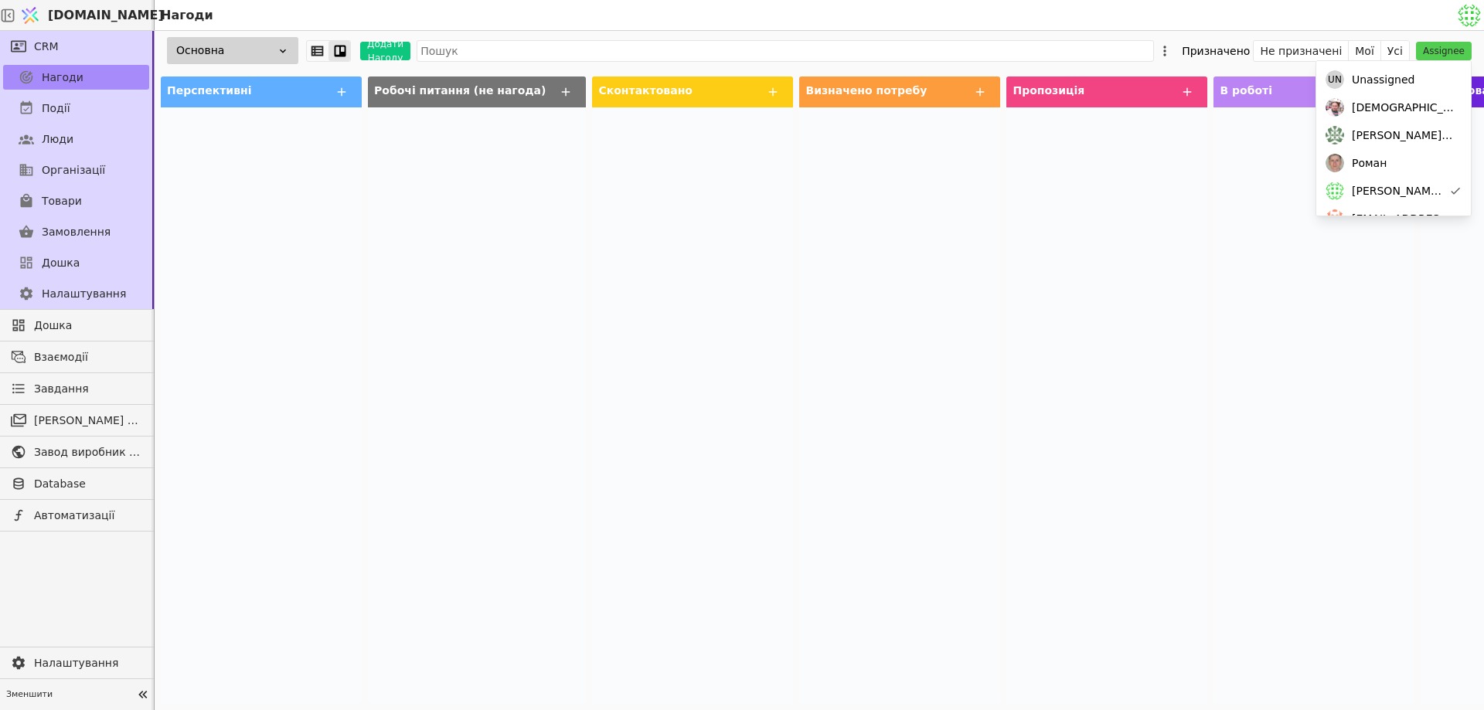
click at [1214, 216] on div at bounding box center [1314, 405] width 201 height 597
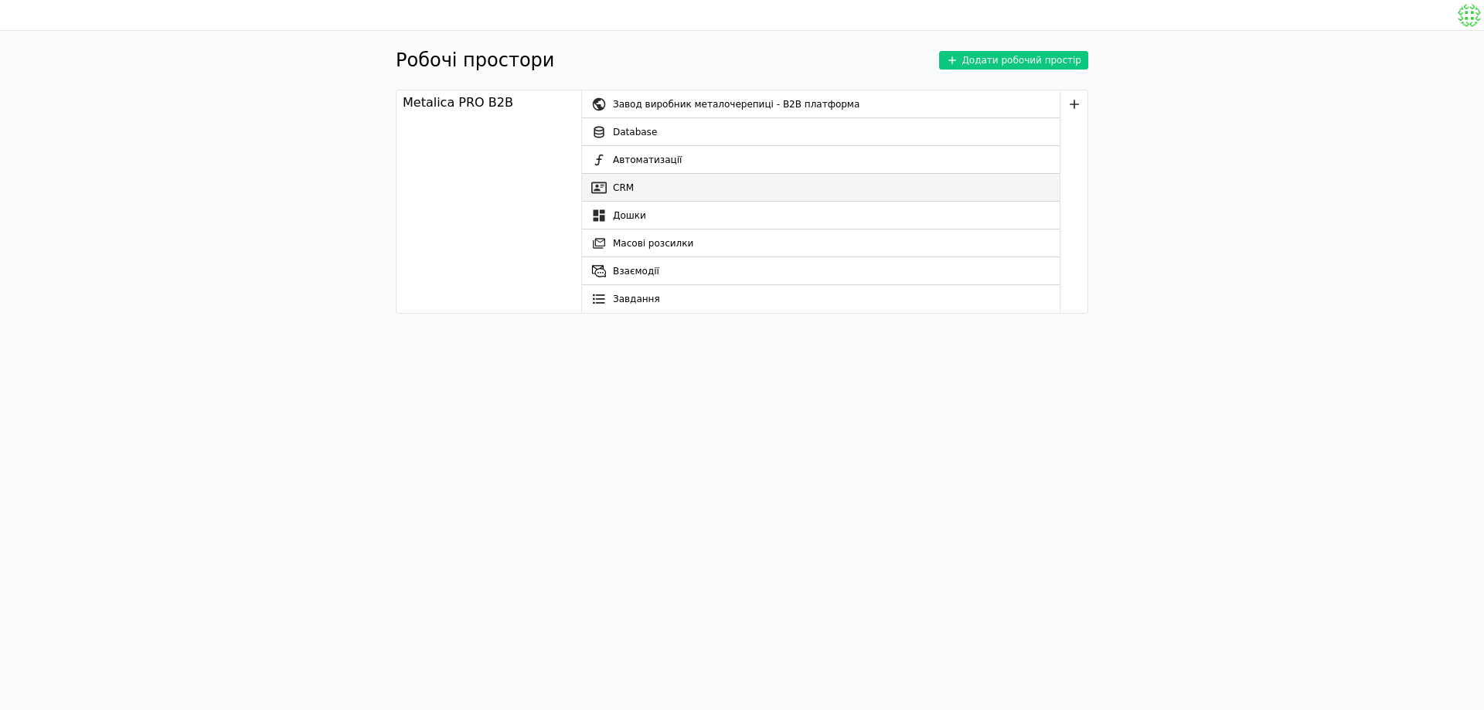
click at [695, 179] on link "CRM" at bounding box center [821, 188] width 478 height 28
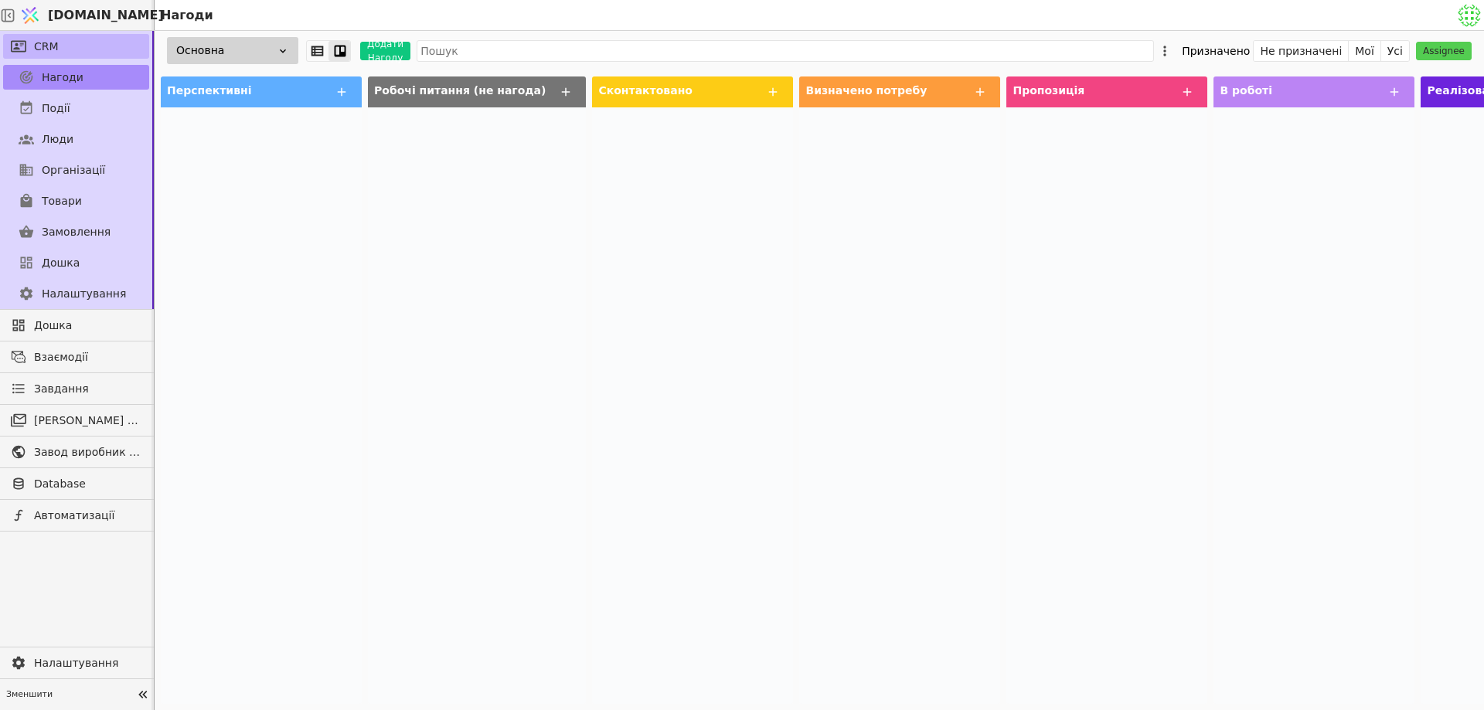
click at [94, 37] on link "CRM" at bounding box center [76, 46] width 146 height 25
click at [97, 82] on link "Нагоди" at bounding box center [76, 77] width 146 height 25
click at [115, 115] on link "Події" at bounding box center [76, 108] width 146 height 25
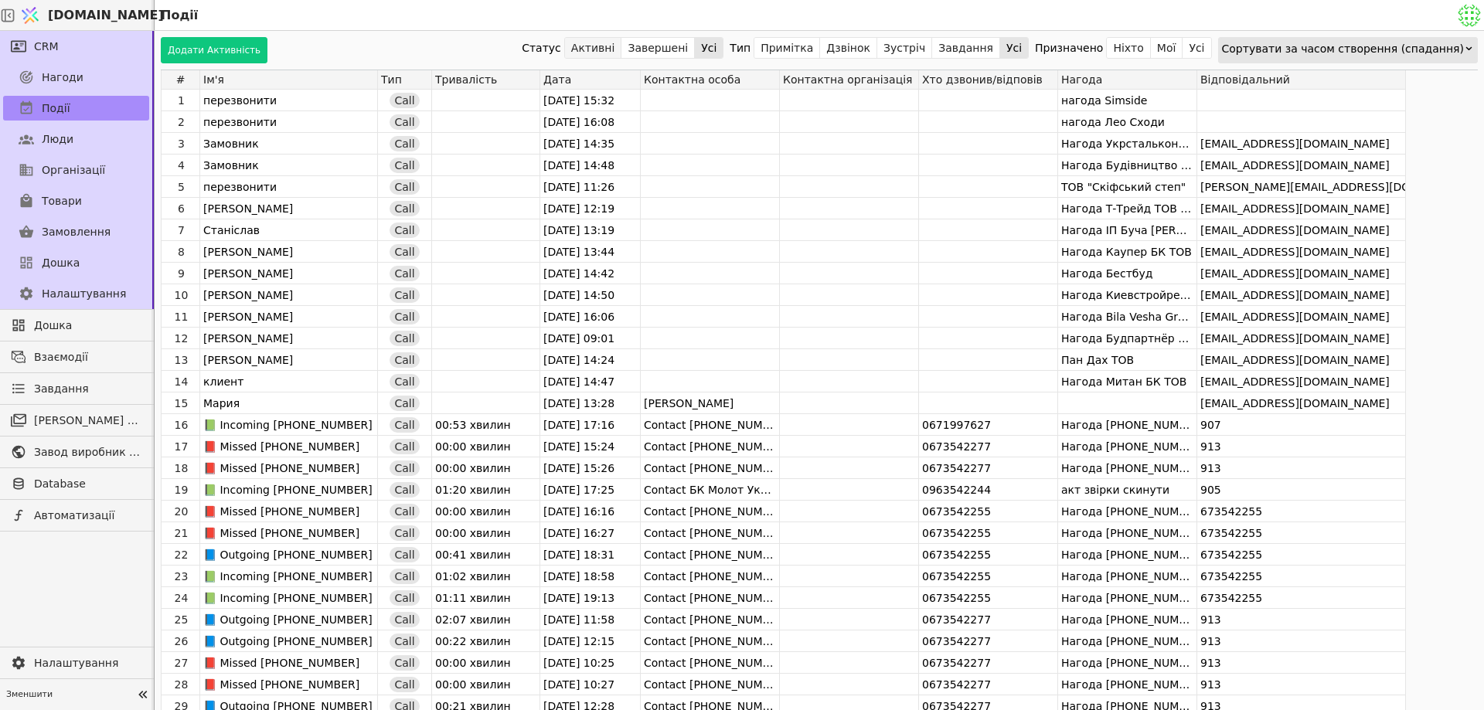
click at [622, 49] on button "Активні" at bounding box center [593, 48] width 57 height 22
click at [1390, 48] on div "Сортувати за часом створення (спадання)" at bounding box center [1343, 49] width 243 height 22
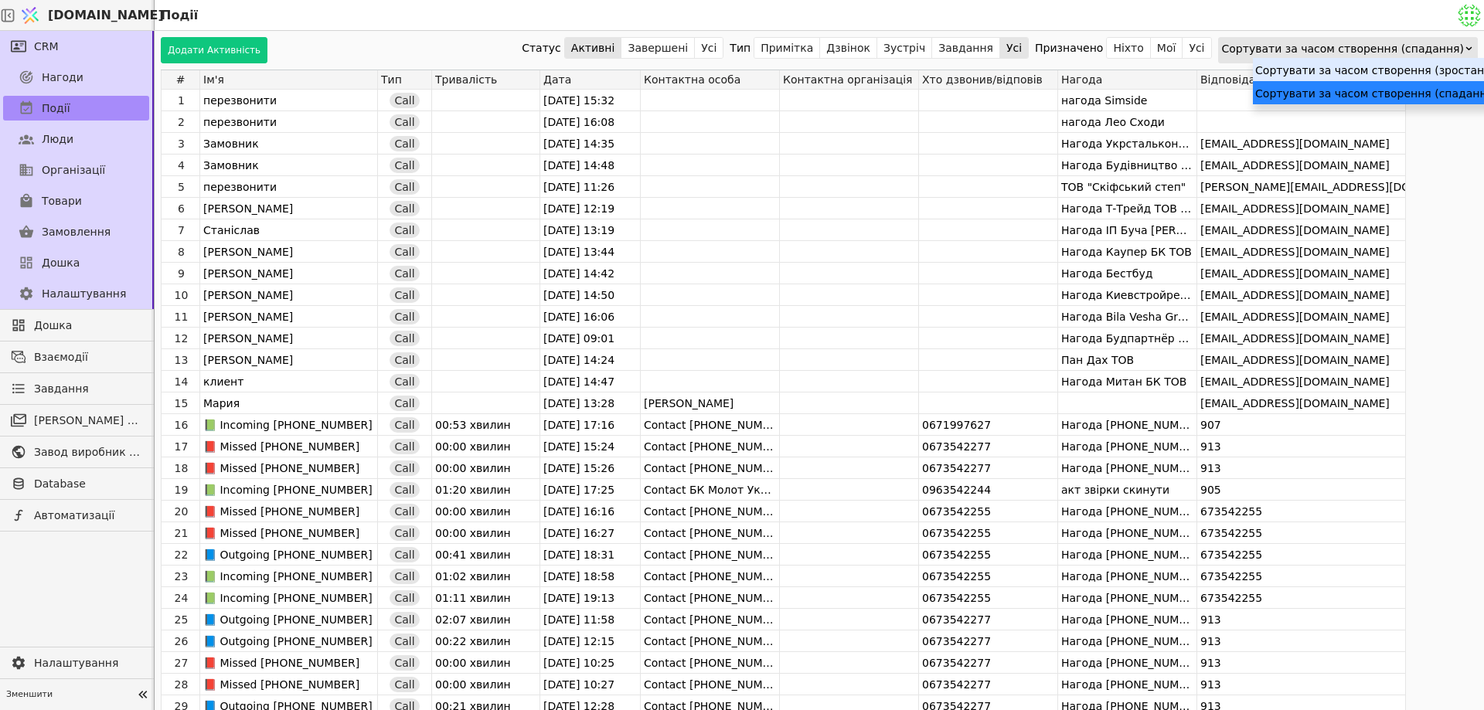
click at [1383, 61] on div "Сортувати за часом створення (зростання)" at bounding box center [1378, 69] width 251 height 23
click at [1379, 56] on div "Сортувати за часом створення (зростання)" at bounding box center [1340, 49] width 247 height 22
click at [1357, 92] on div "Сортувати за часом створення (спадання)" at bounding box center [1373, 92] width 251 height 23
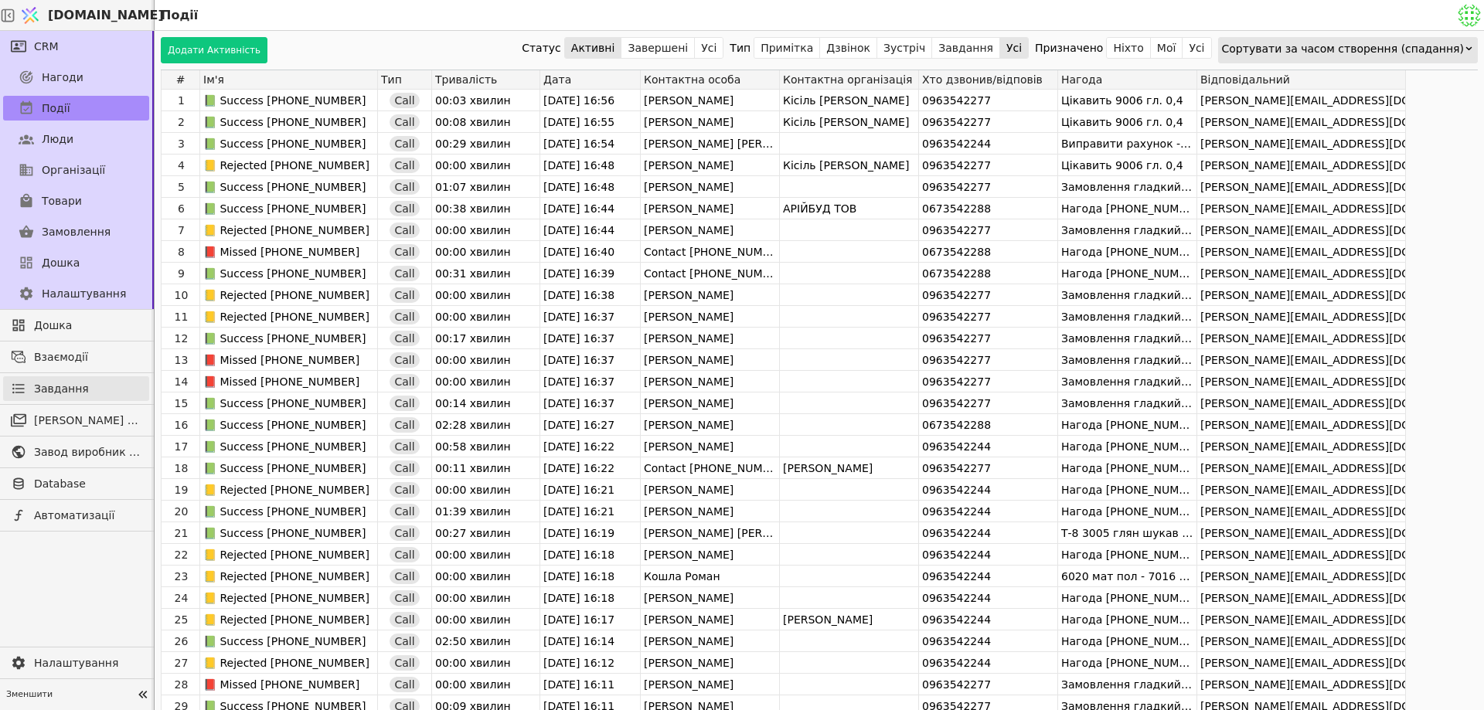
click at [26, 377] on link "Завдання" at bounding box center [76, 388] width 146 height 25
click at [118, 381] on link "Завдання" at bounding box center [76, 388] width 146 height 25
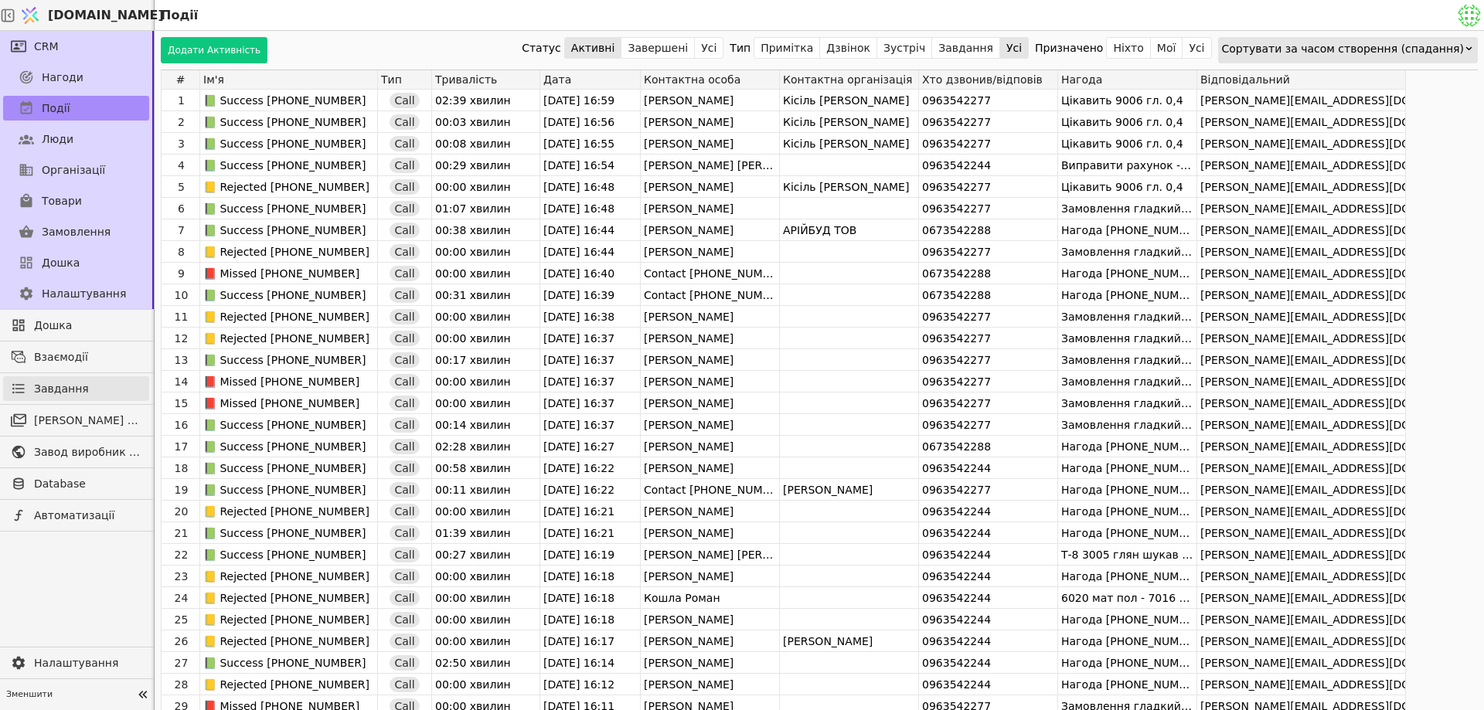
click at [118, 382] on link "Завдання" at bounding box center [76, 388] width 146 height 25
click at [124, 359] on span "Взаємодії" at bounding box center [87, 357] width 107 height 16
click at [106, 326] on span "Дошка" at bounding box center [87, 326] width 107 height 16
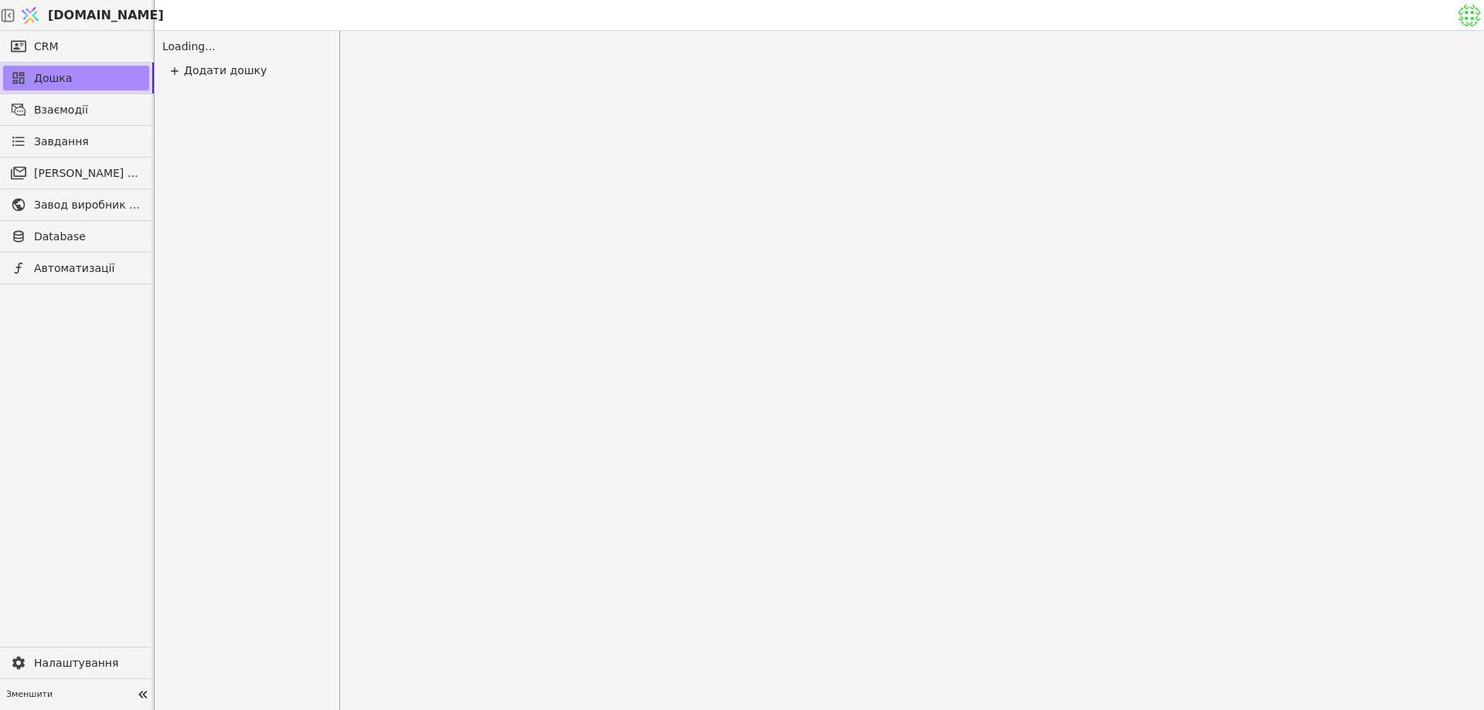
click at [91, 108] on span "Взаємодії" at bounding box center [87, 110] width 107 height 16
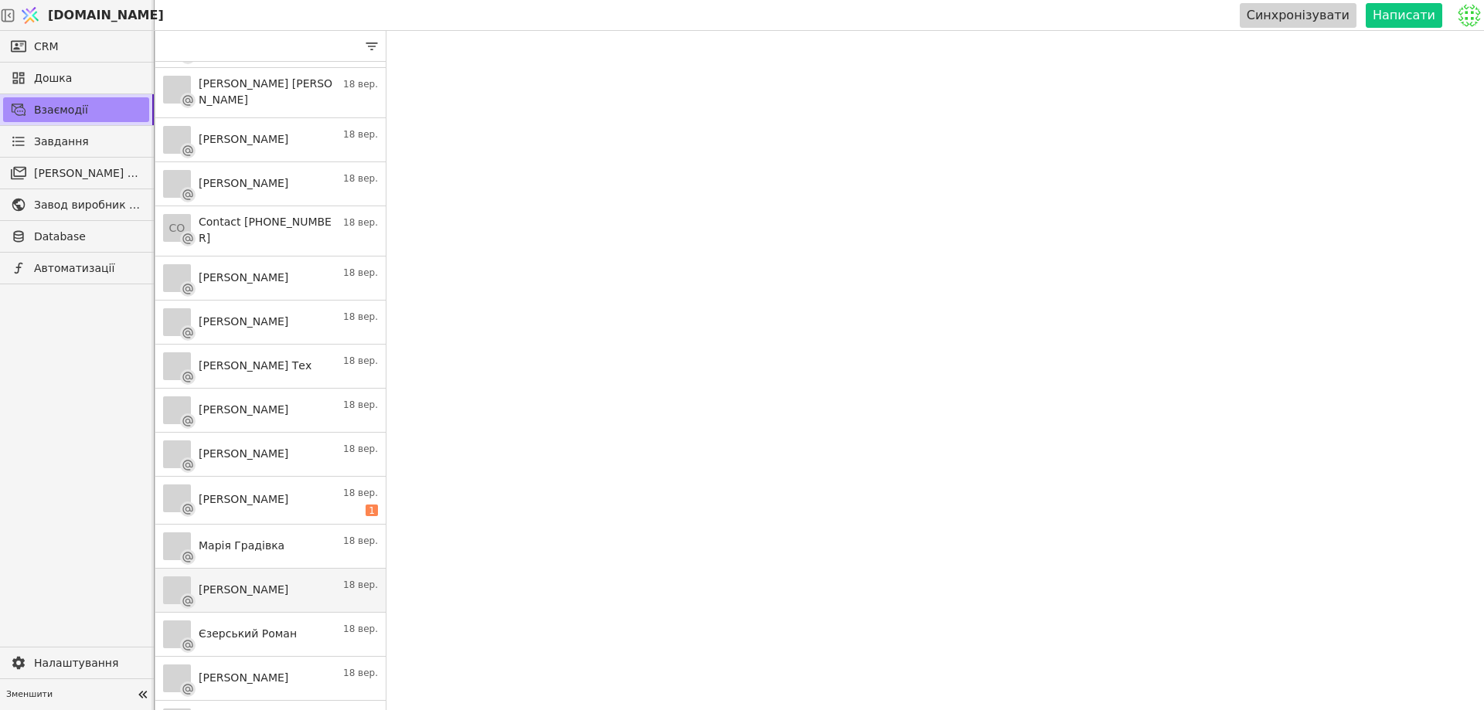
scroll to position [464, 0]
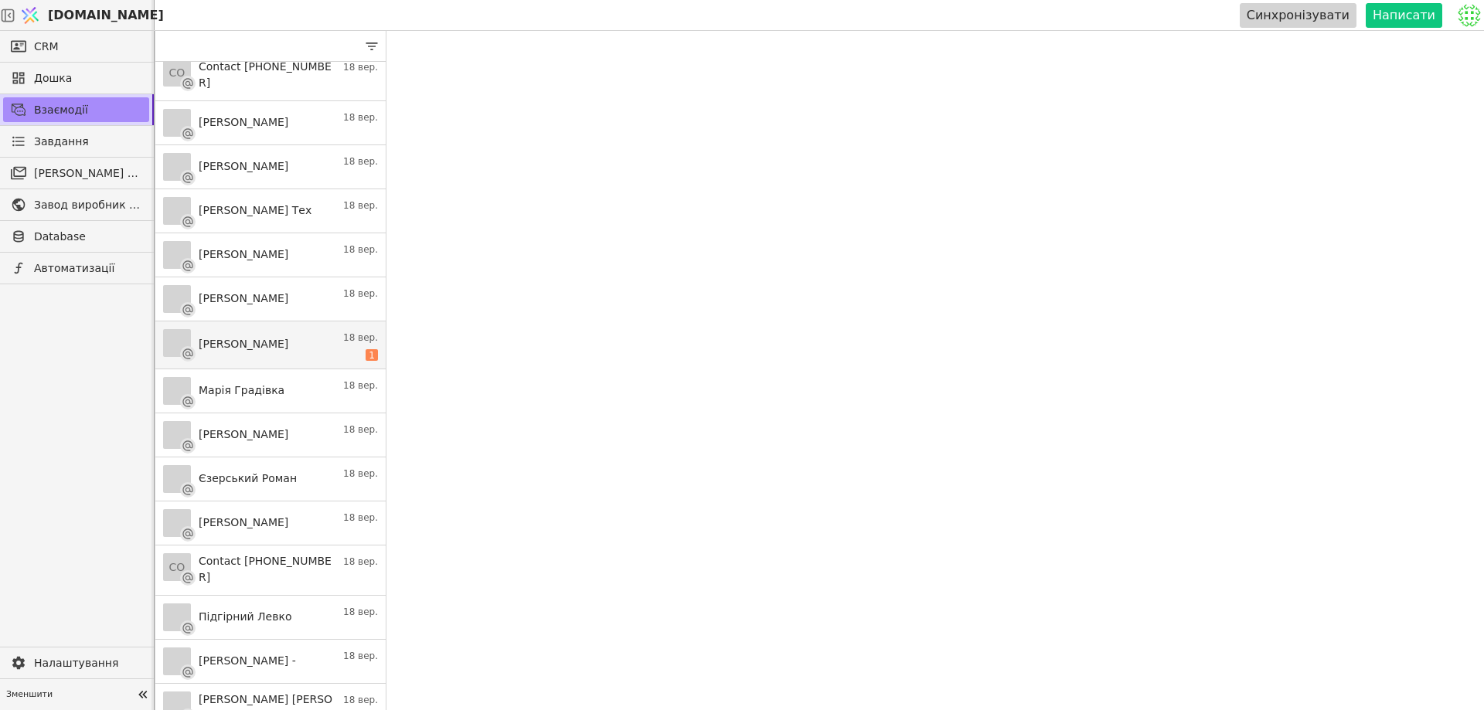
click at [326, 341] on link "Женжеруха Ніна Іванівна 18 вер. 1" at bounding box center [270, 346] width 230 height 48
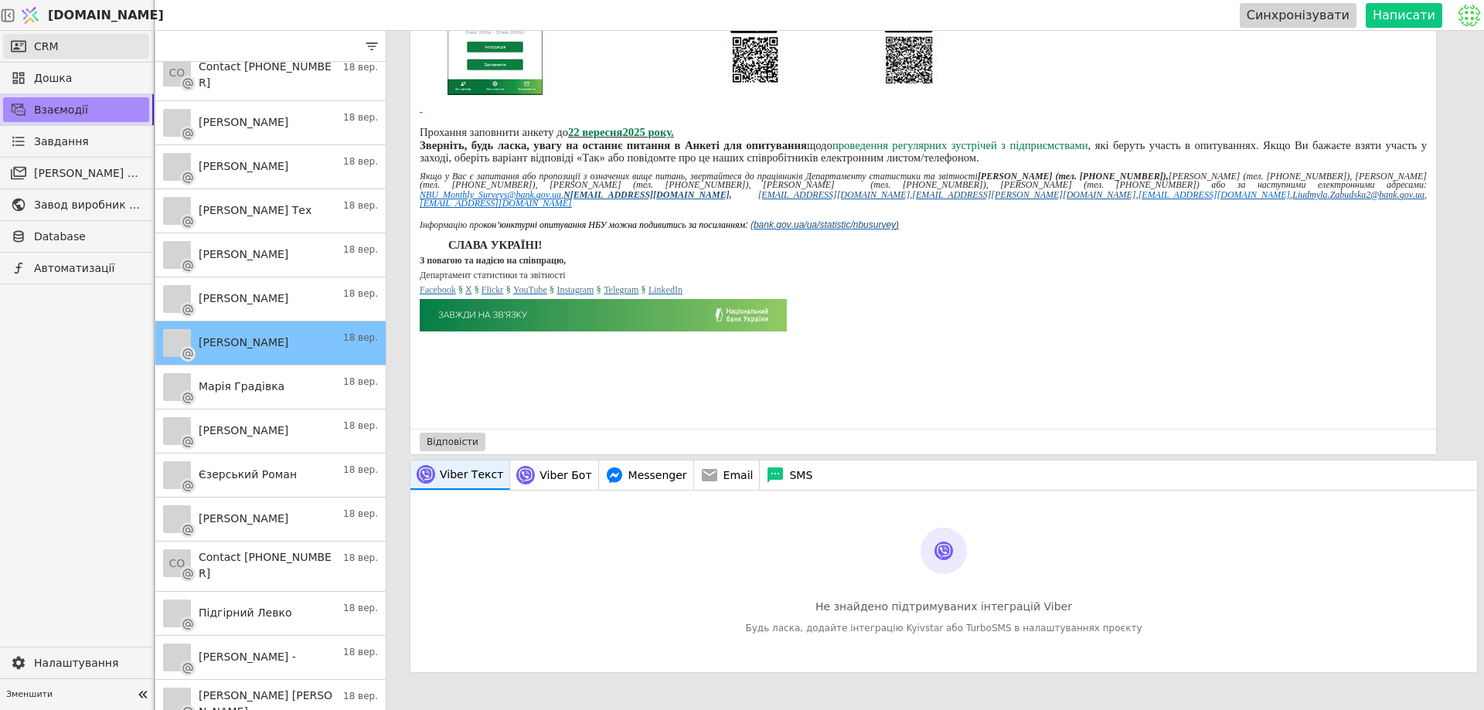
click at [60, 48] on link "CRM" at bounding box center [76, 46] width 146 height 25
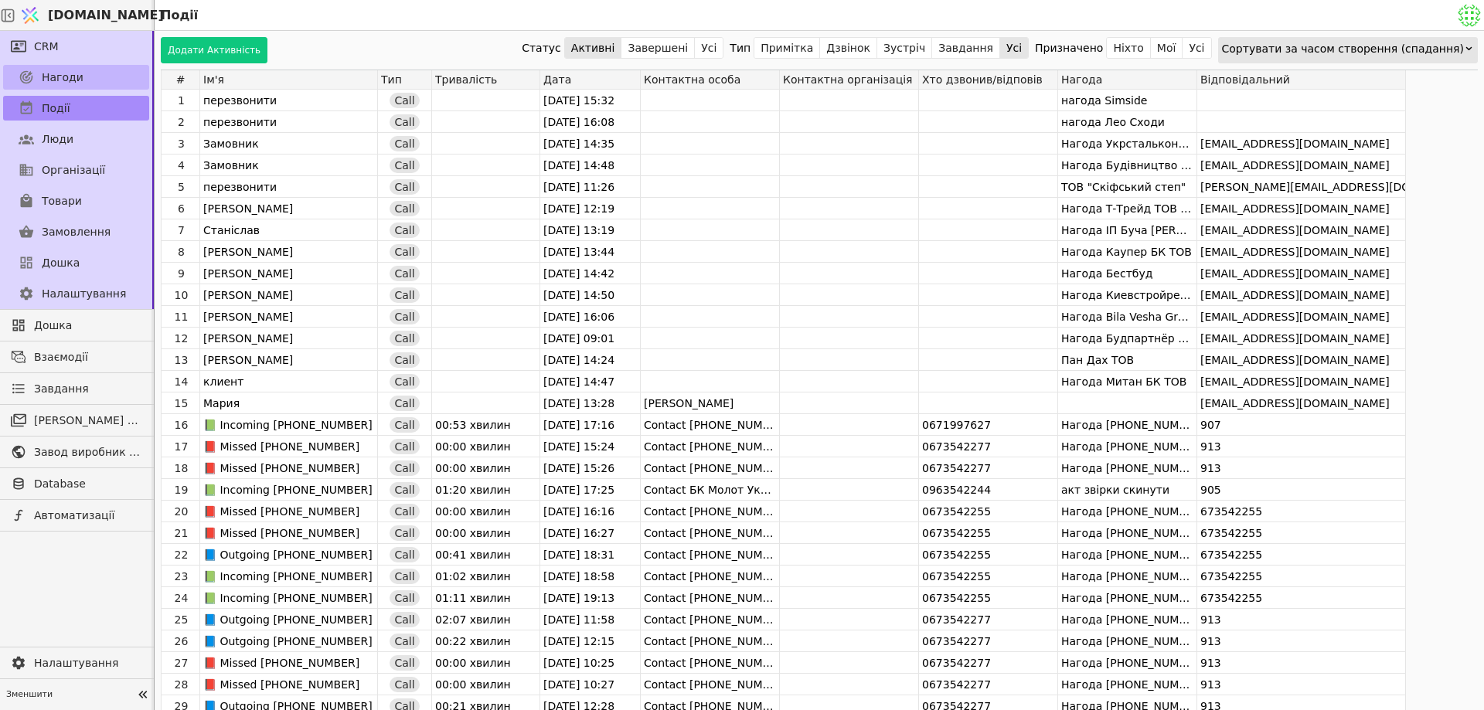
click at [59, 77] on span "Нагоди" at bounding box center [63, 78] width 42 height 16
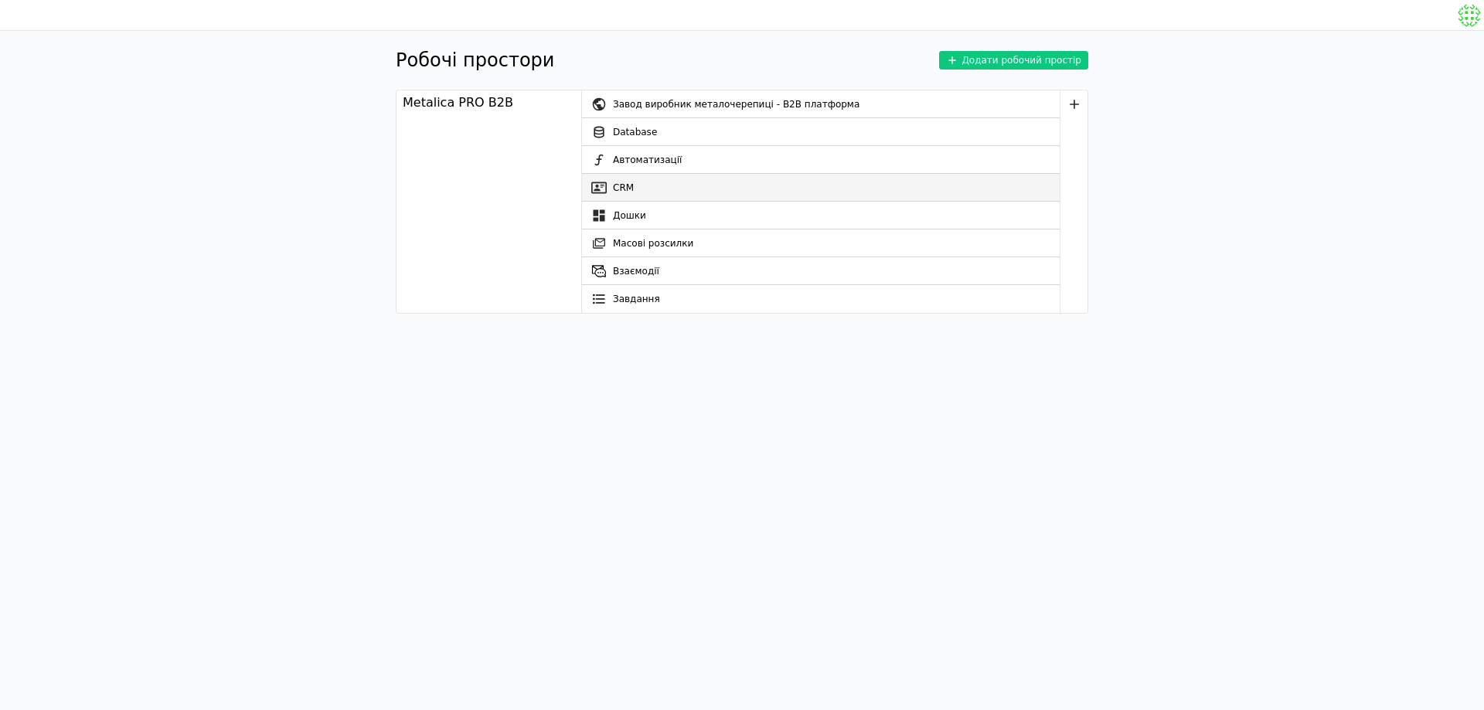
click at [675, 190] on link "CRM" at bounding box center [821, 188] width 478 height 28
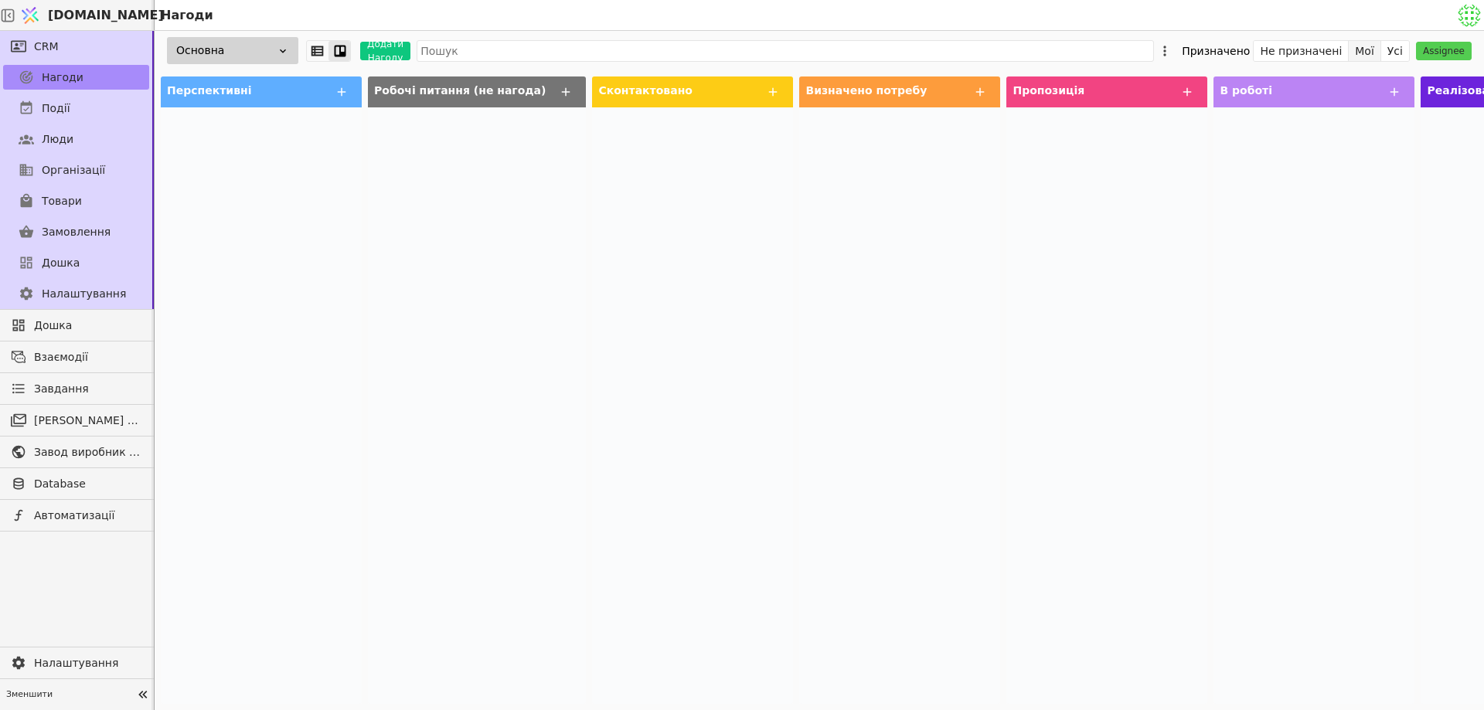
click at [1378, 53] on button "Мої" at bounding box center [1365, 51] width 32 height 22
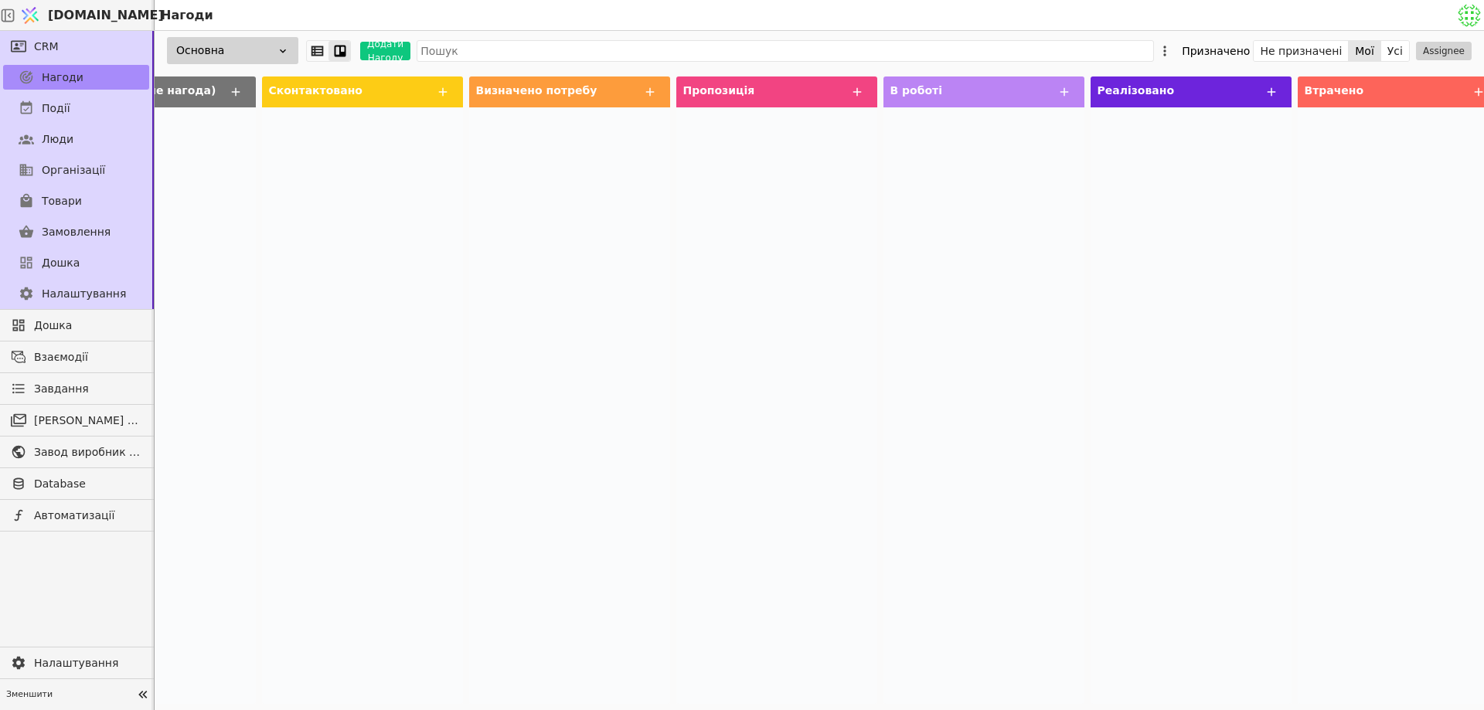
scroll to position [0, 334]
click at [1312, 88] on span "Втрачено" at bounding box center [1330, 90] width 60 height 12
click at [1468, 91] on icon at bounding box center [1475, 92] width 14 height 14
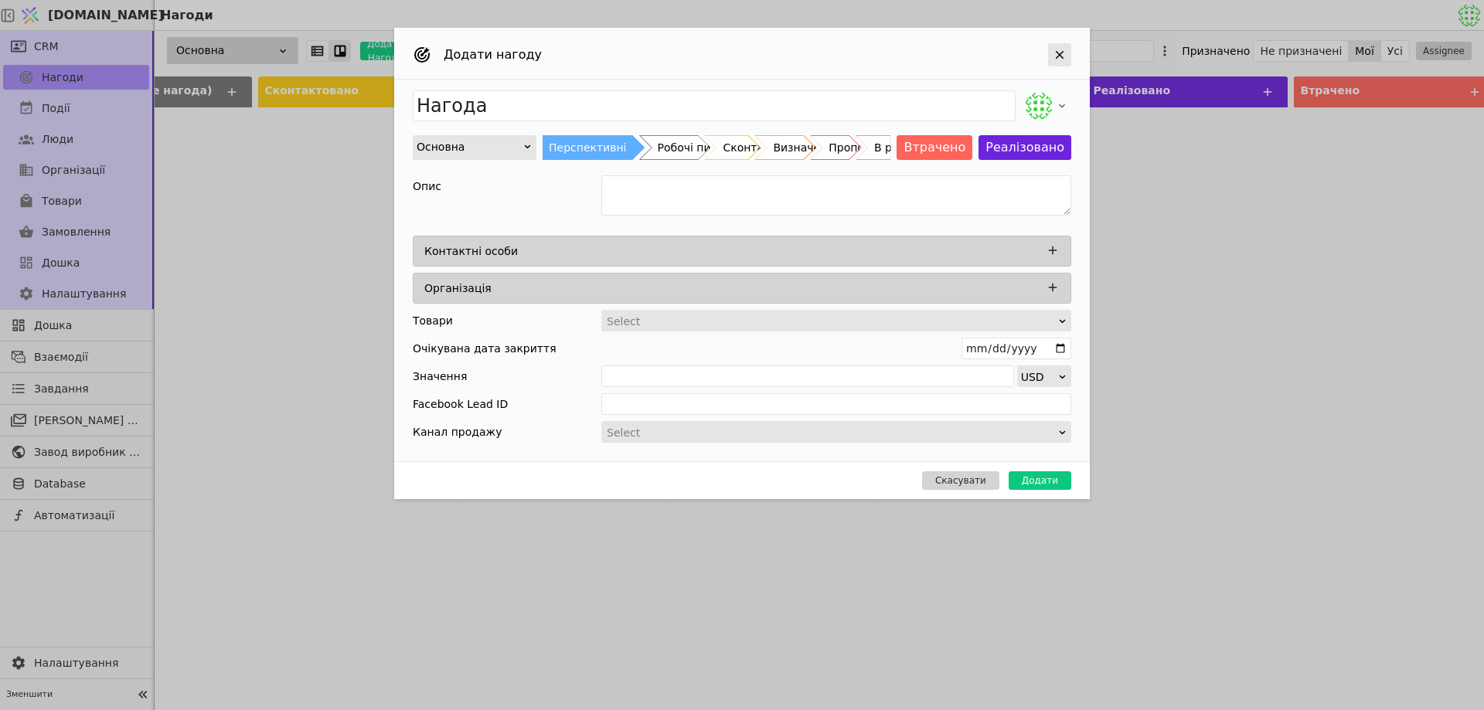
click at [1055, 55] on icon "Add Opportunity" at bounding box center [1060, 55] width 14 height 14
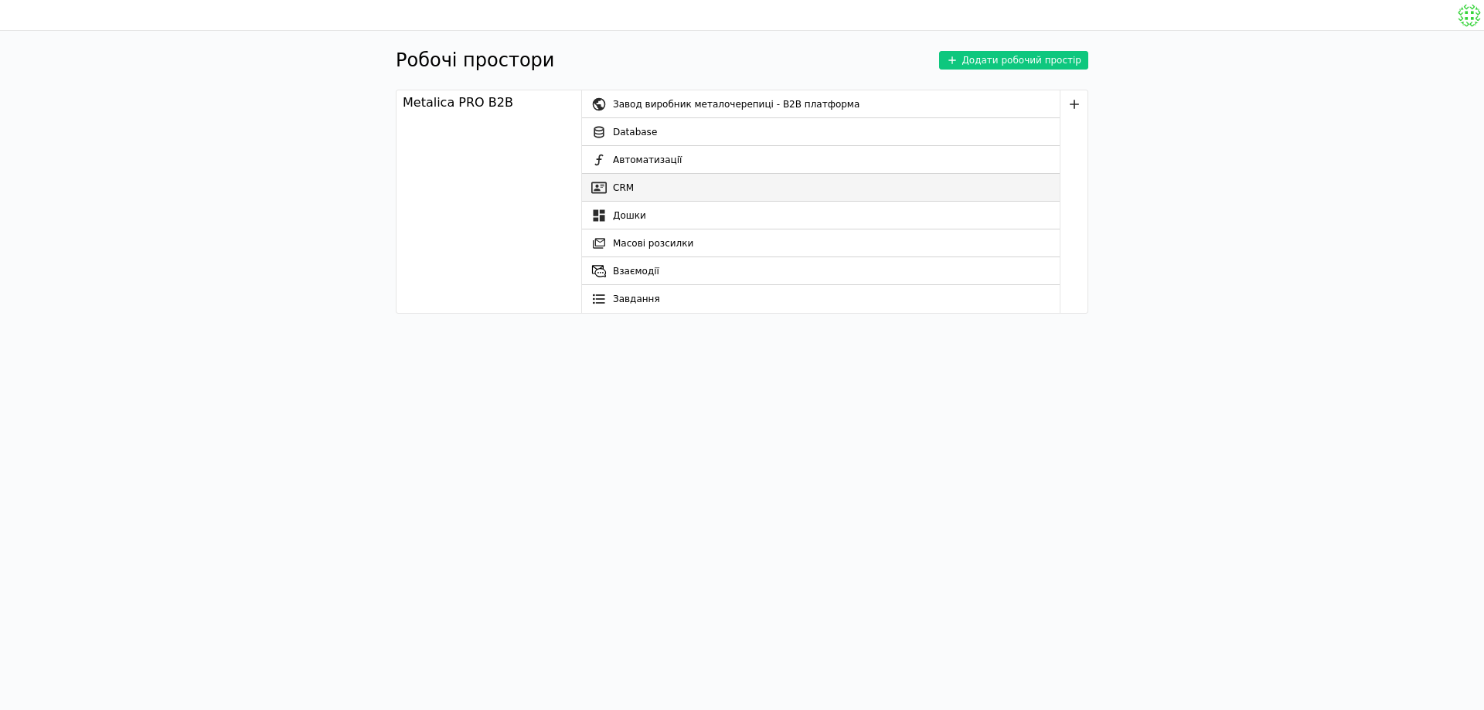
click at [638, 197] on link "CRM" at bounding box center [821, 188] width 478 height 28
click at [727, 196] on link "CRM" at bounding box center [821, 188] width 478 height 28
